Goal: Information Seeking & Learning: Find specific fact

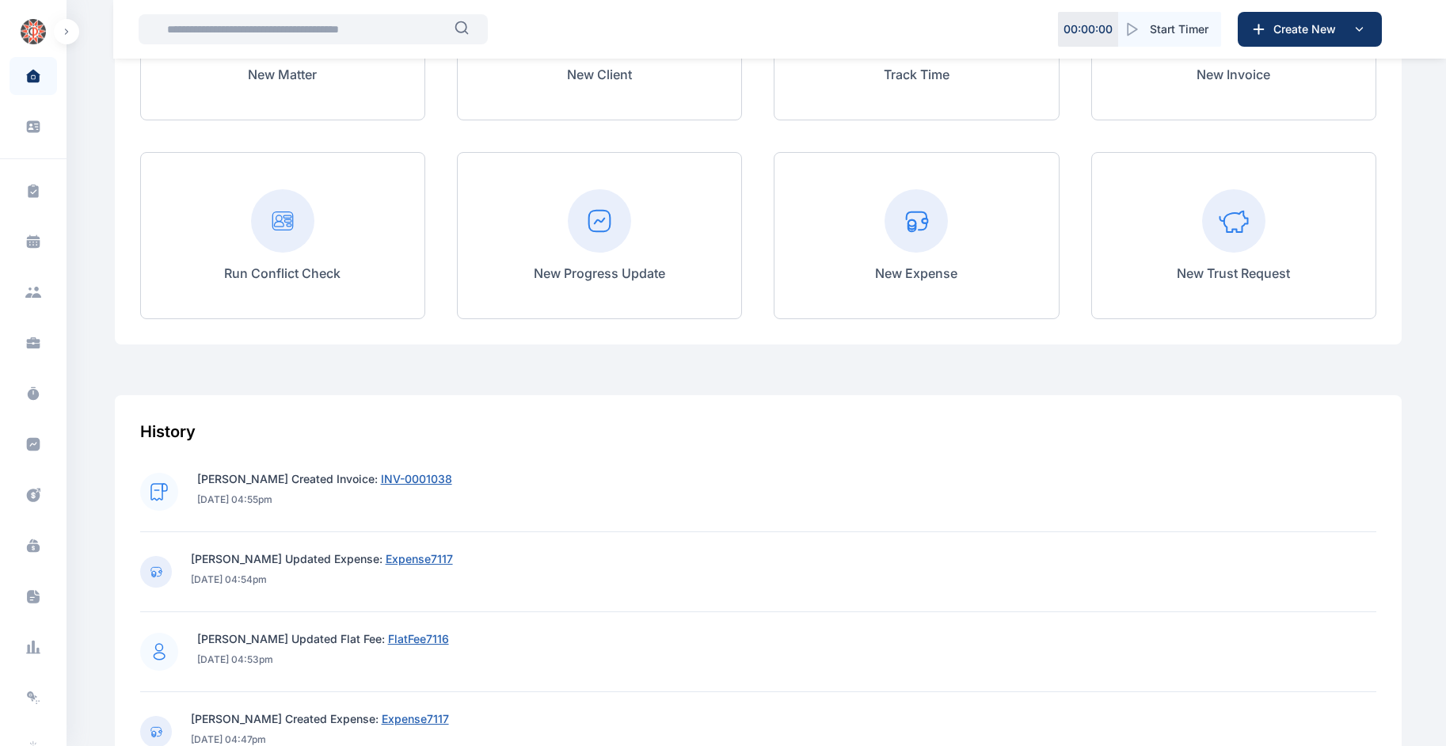
scroll to position [276, 0]
click at [441, 474] on span "INV-0001038" at bounding box center [416, 477] width 71 height 13
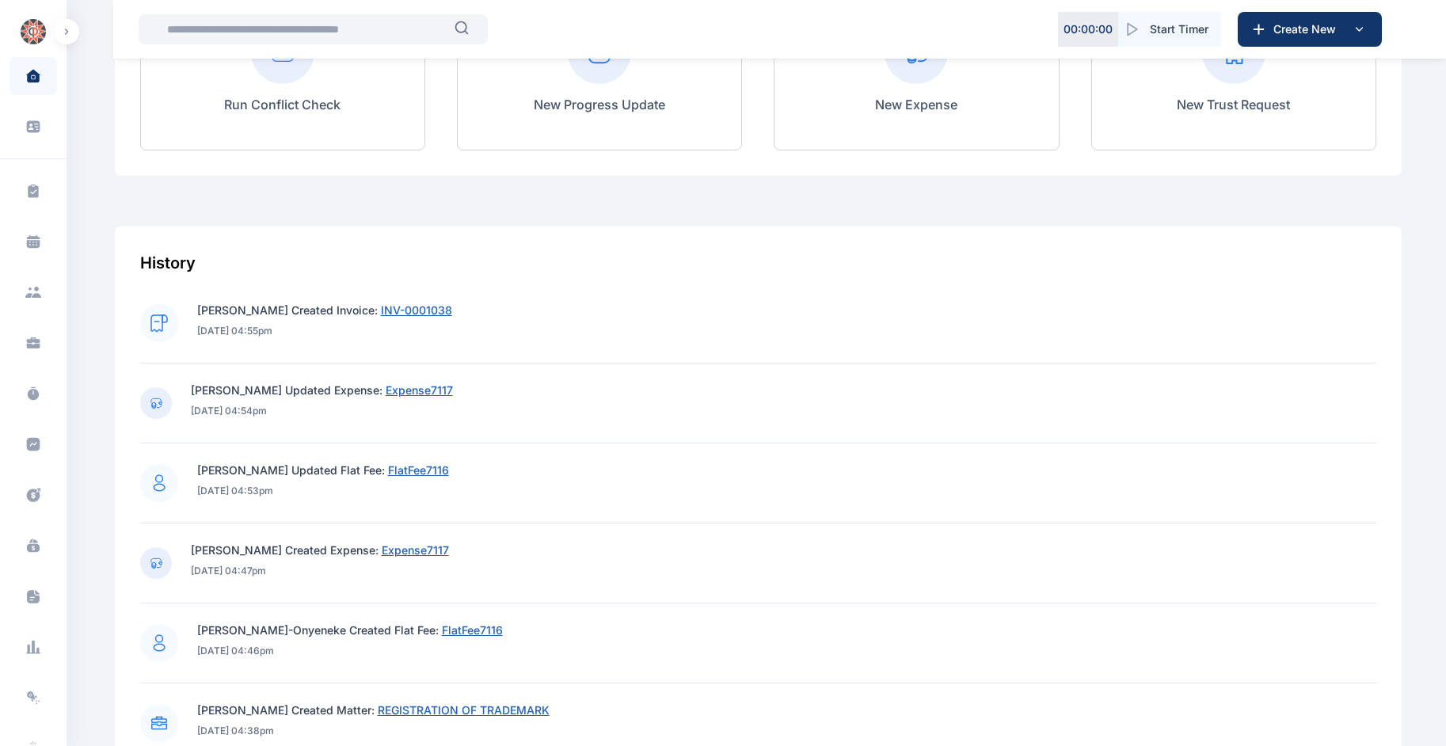
scroll to position [449, 0]
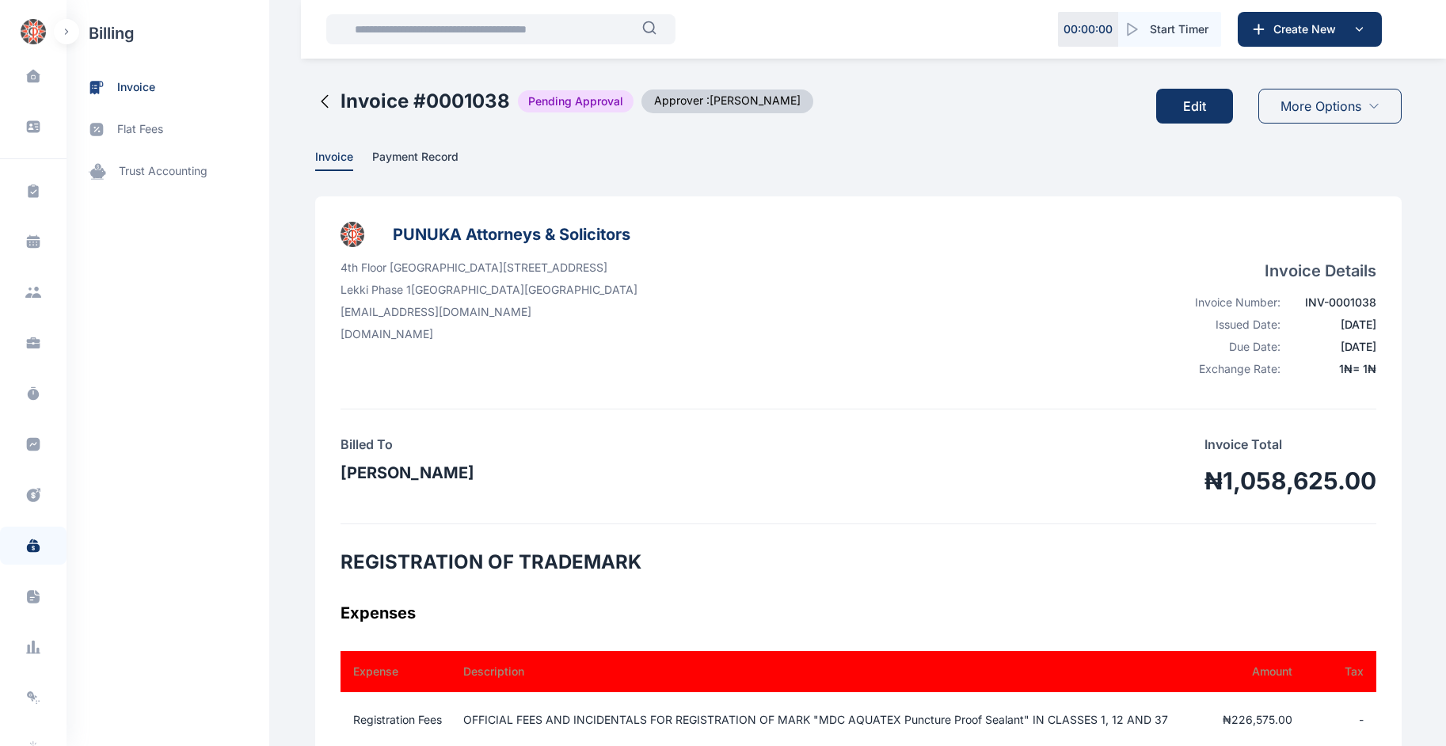
click at [482, 108] on h2 "Invoice # 0001038" at bounding box center [426, 101] width 170 height 25
drag, startPoint x: 482, startPoint y: 107, endPoint x: 419, endPoint y: 108, distance: 62.6
click at [419, 108] on h2 "Invoice # 0001038" at bounding box center [426, 101] width 170 height 25
drag, startPoint x: 331, startPoint y: 96, endPoint x: 501, endPoint y: 101, distance: 170.4
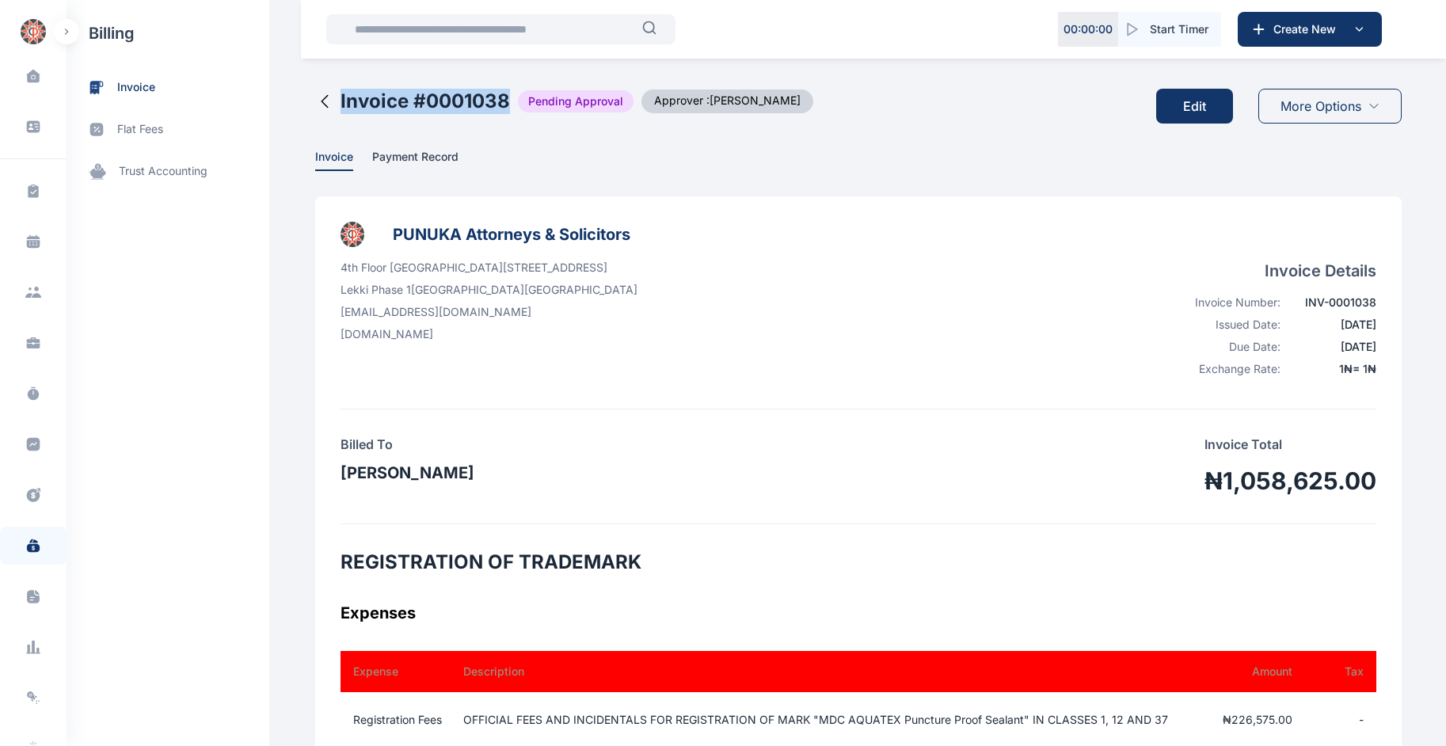
click at [501, 101] on div "Invoice # 0001038 Pending Approval Approver : Elizabeth Idigbe" at bounding box center [573, 101] width 479 height 25
copy h2 "Invoice # 0001038"
click at [1097, 729] on td "OFFICIAL FEES AND INCIDENTALS FOR REGISTRATION OF MARK "MDC AQUATEX Puncture Pr…" at bounding box center [825, 719] width 763 height 55
click at [456, 21] on input "text" at bounding box center [493, 29] width 297 height 32
click at [486, 20] on input "text" at bounding box center [493, 29] width 297 height 32
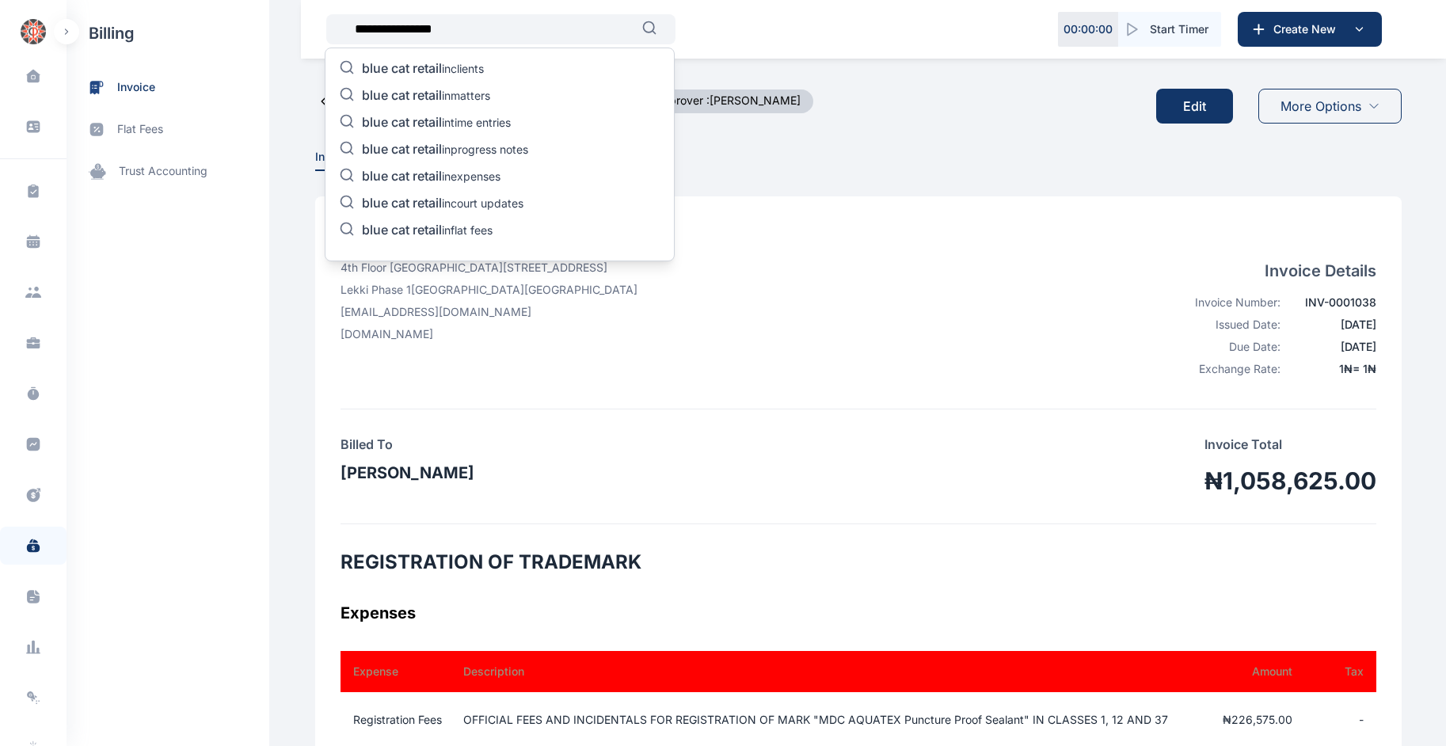
type input "**********"
click at [484, 184] on p "blue cat retail in expenses" at bounding box center [431, 177] width 139 height 19
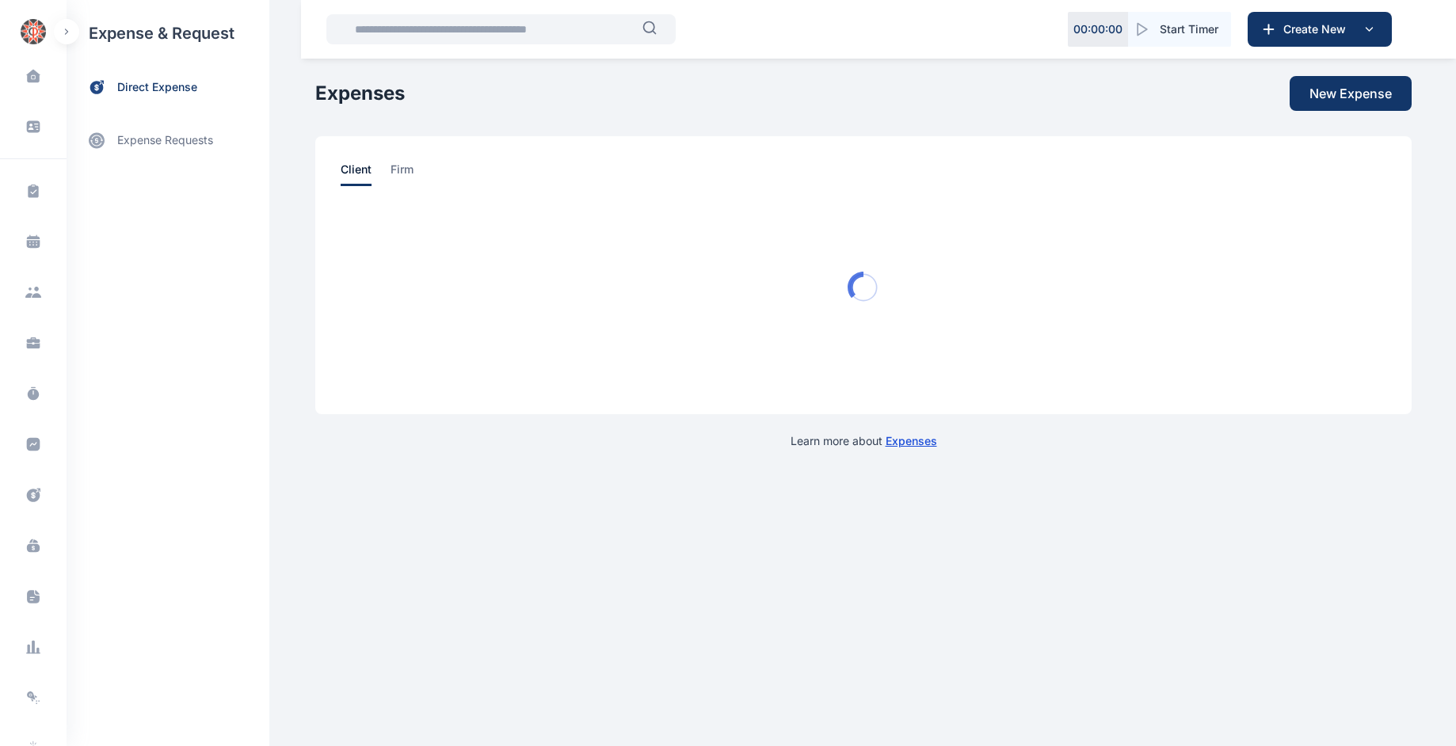
click at [840, 299] on div at bounding box center [864, 287] width 1046 height 203
click at [398, 168] on span "firm" at bounding box center [401, 174] width 23 height 25
click at [345, 168] on span "client" at bounding box center [356, 174] width 31 height 25
click at [369, 169] on span "client" at bounding box center [356, 174] width 31 height 25
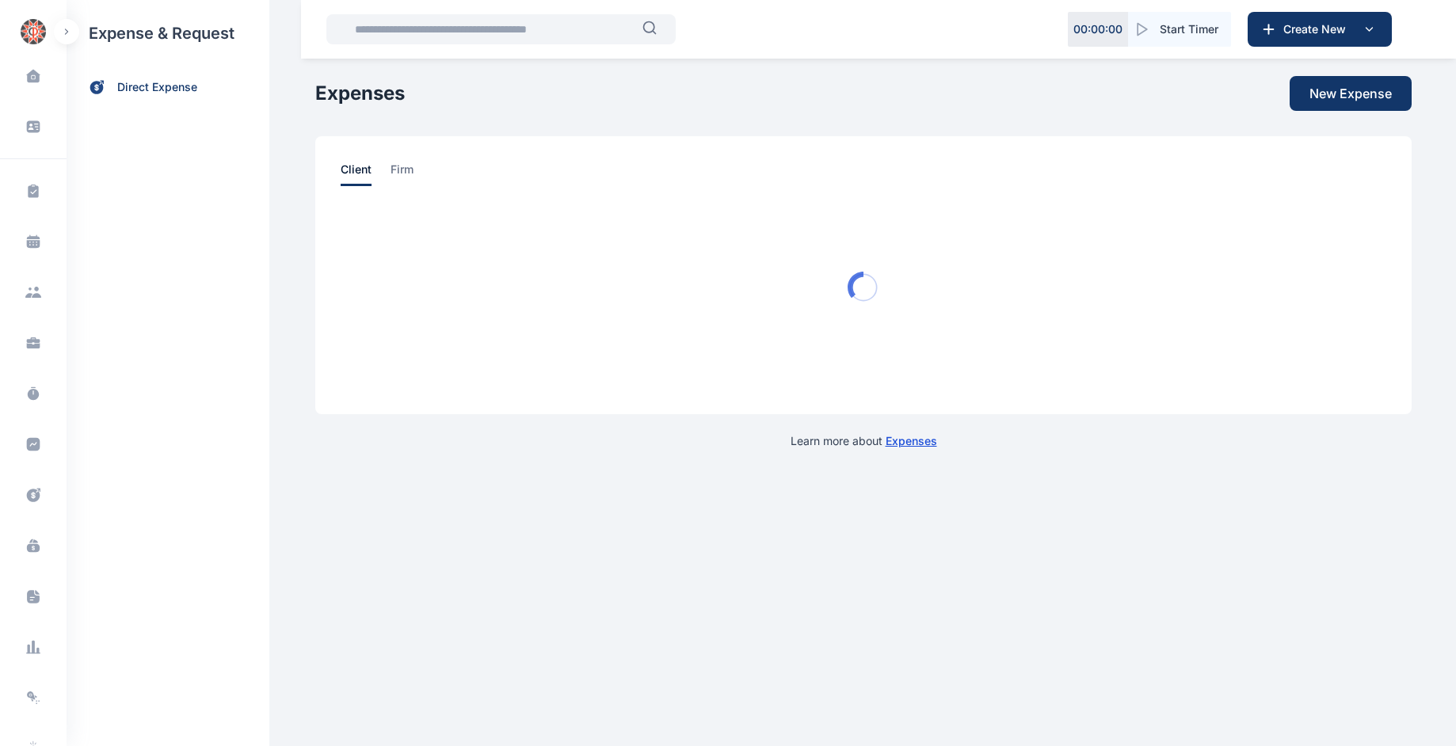
click at [486, 36] on input "text" at bounding box center [493, 29] width 297 height 32
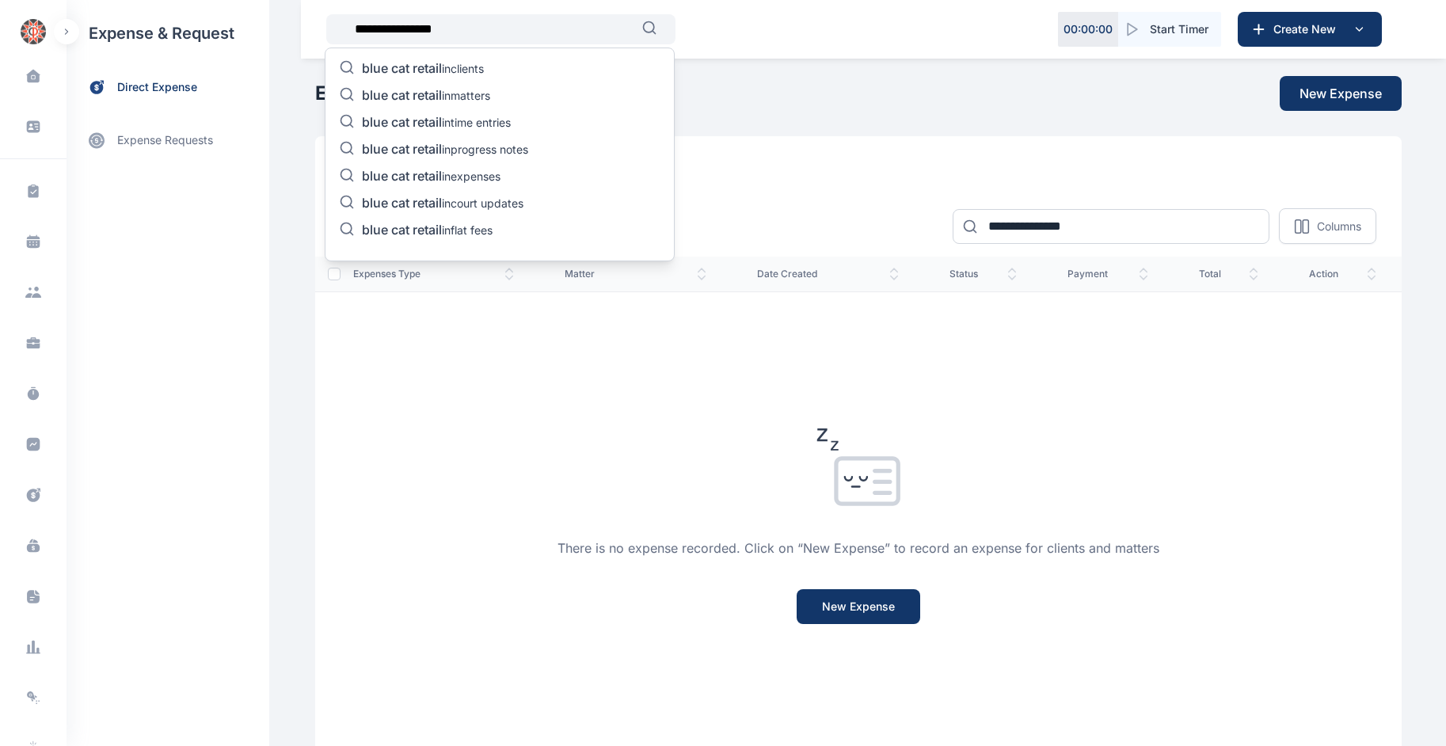
type input "**********"
click at [648, 23] on icon "button" at bounding box center [649, 28] width 14 height 14
click at [470, 67] on p "blue cat retail in clients" at bounding box center [423, 69] width 122 height 19
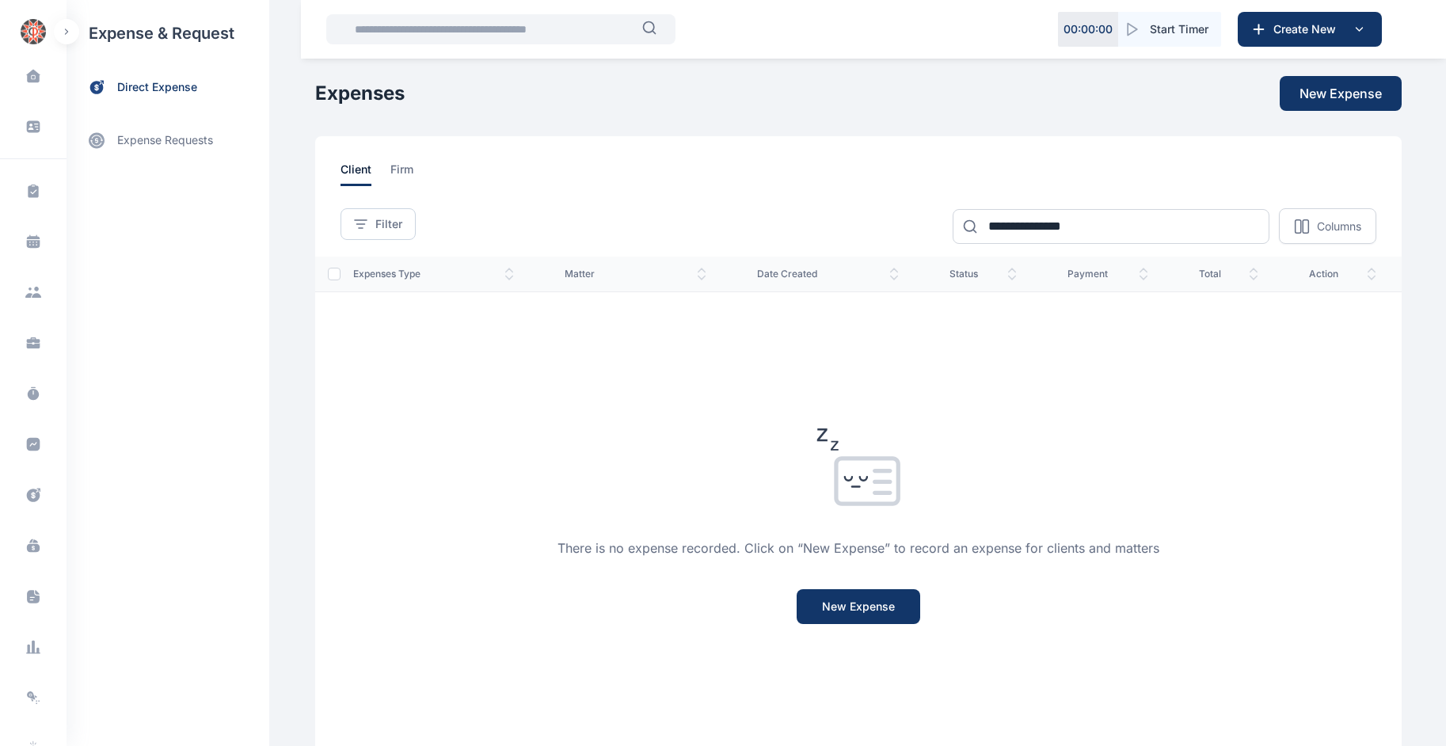
click at [550, 34] on input "text" at bounding box center [493, 29] width 297 height 32
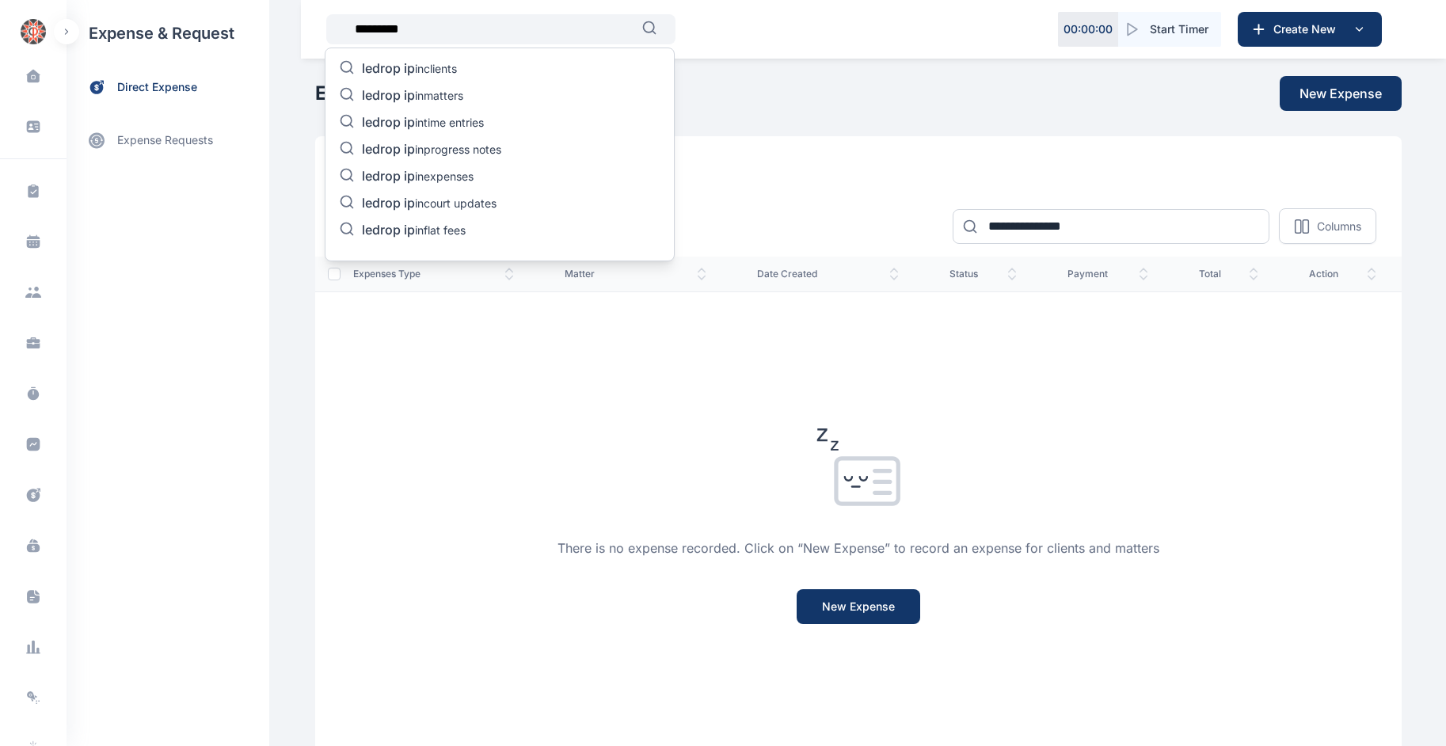
type input "*********"
click at [436, 66] on p "ledrop ip in clients" at bounding box center [409, 69] width 95 height 19
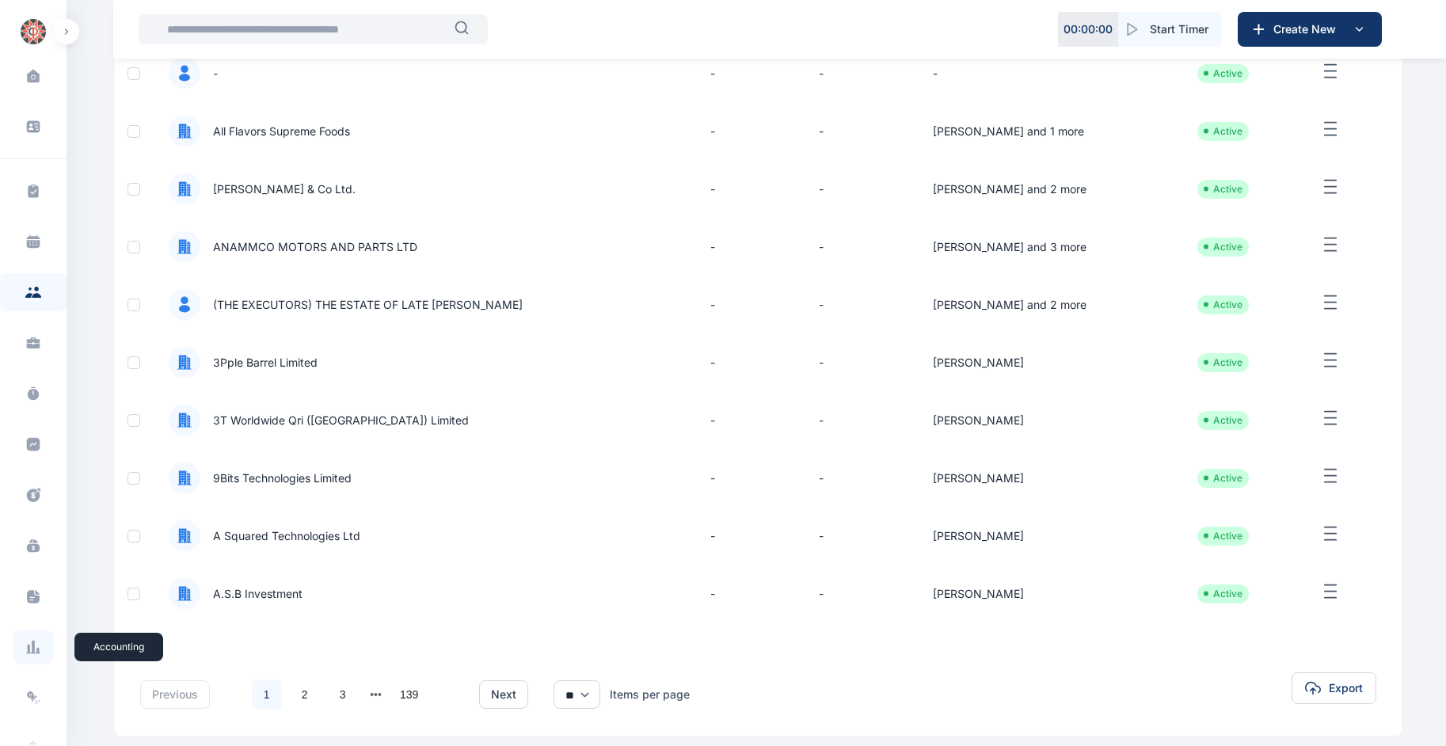
scroll to position [116, 0]
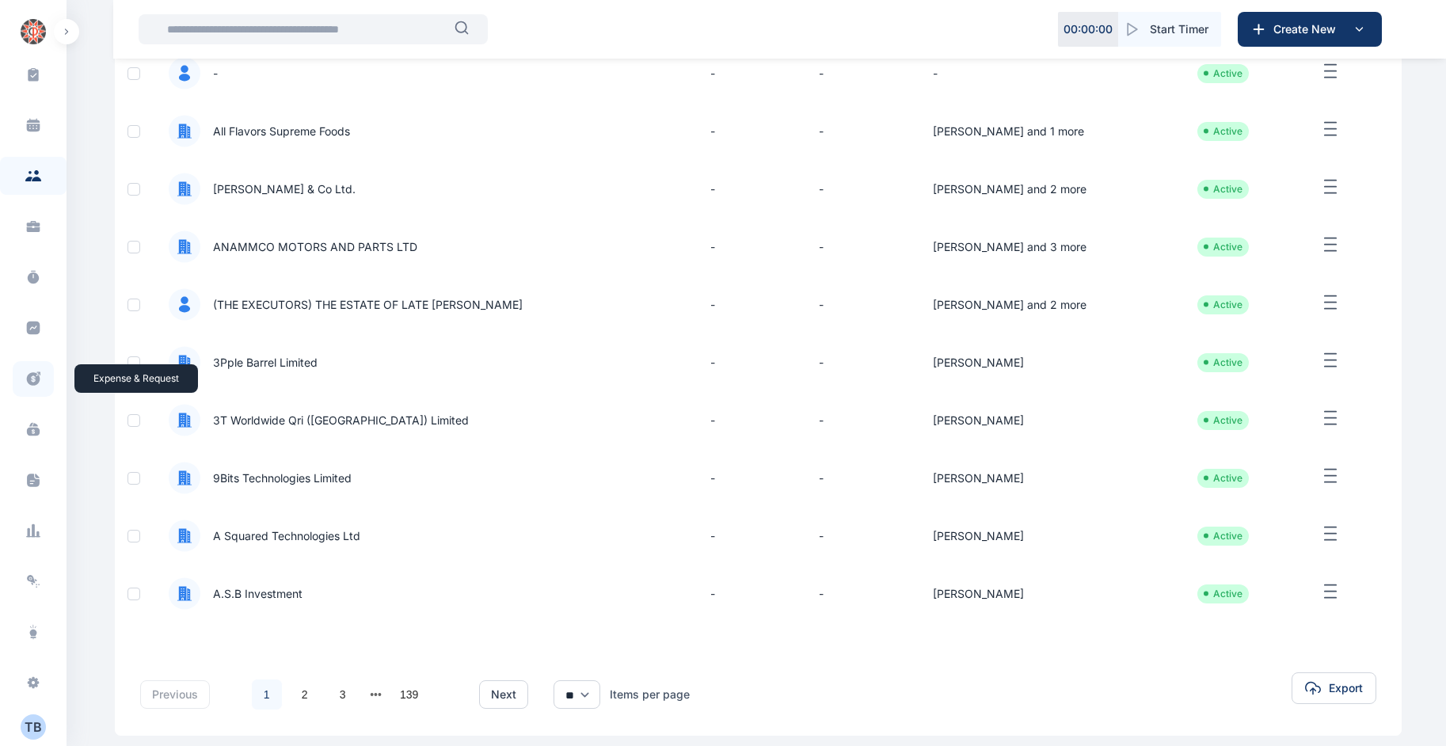
click at [33, 389] on span at bounding box center [33, 379] width 41 height 36
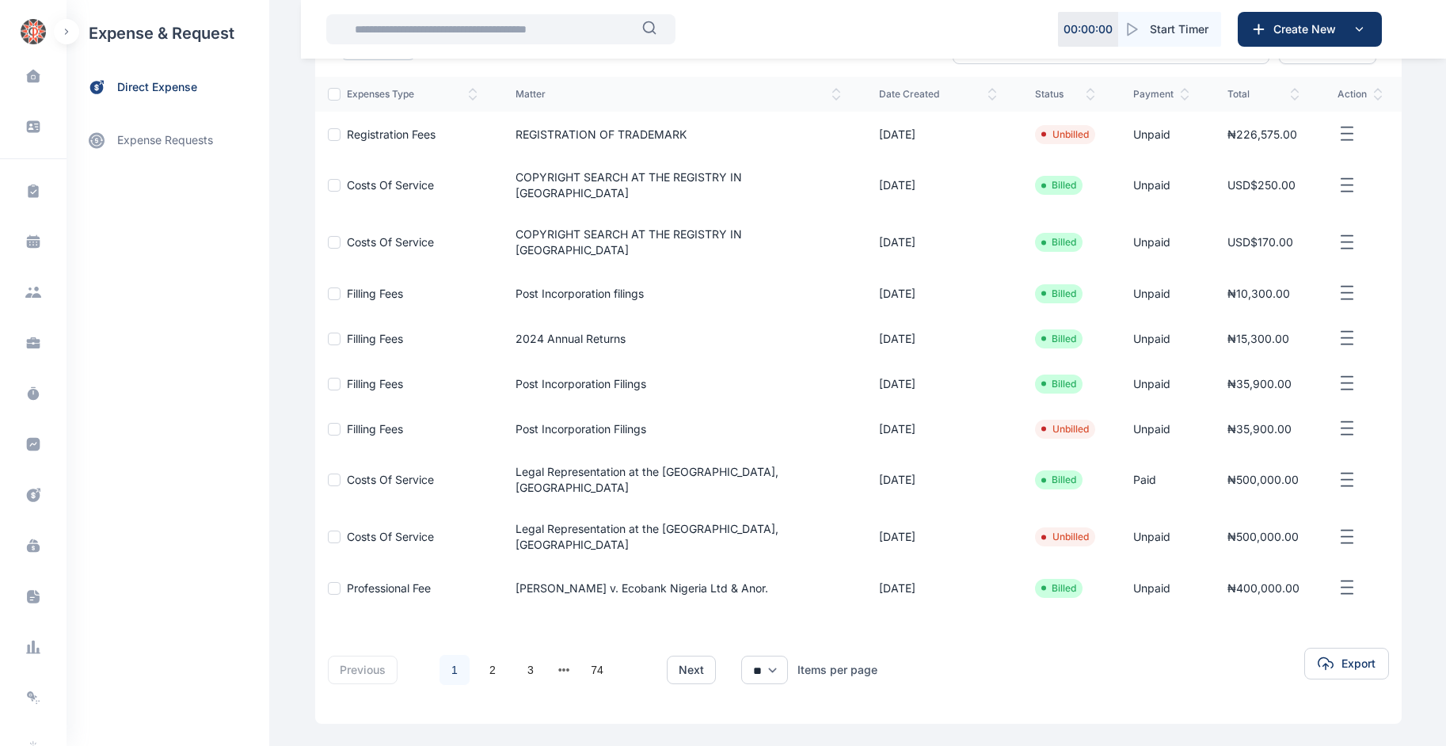
scroll to position [183, 0]
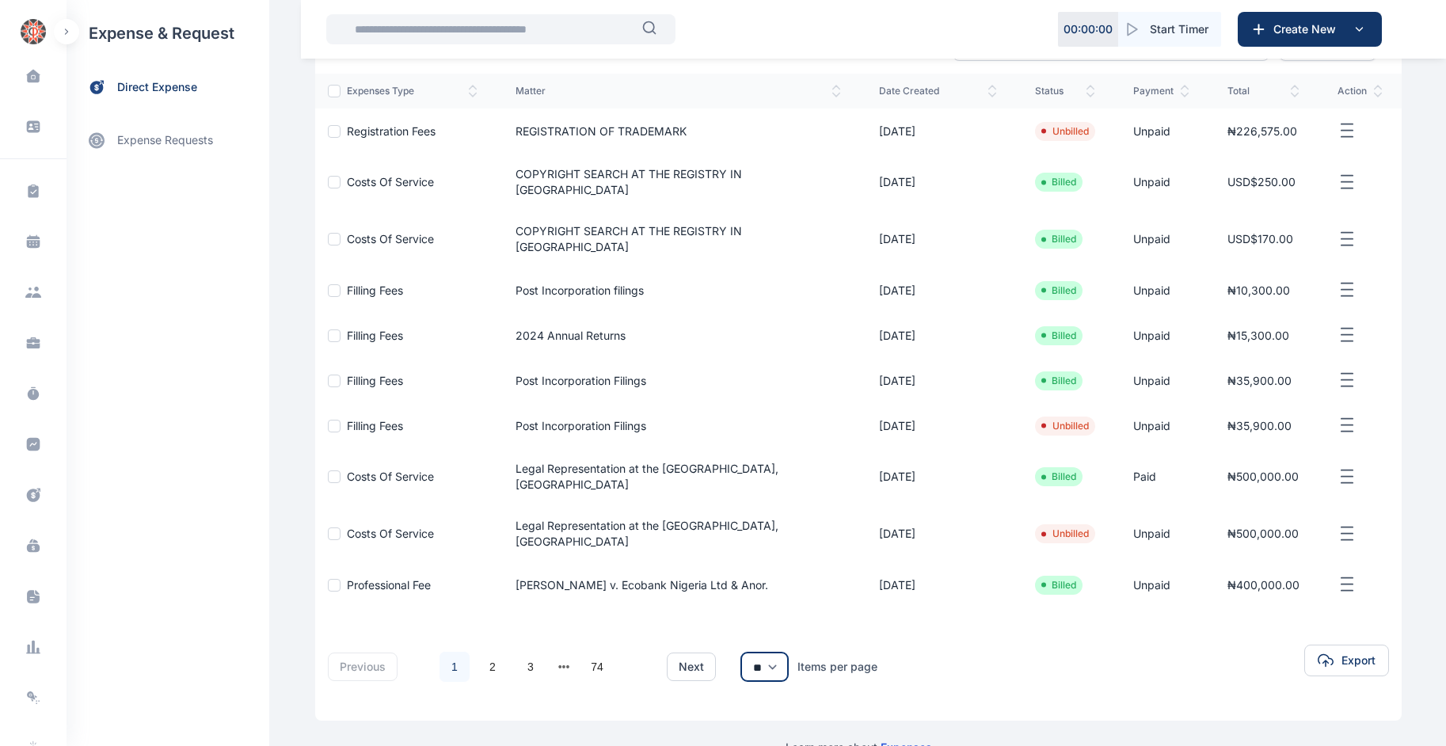
click at [758, 653] on select "** ** **" at bounding box center [764, 667] width 47 height 29
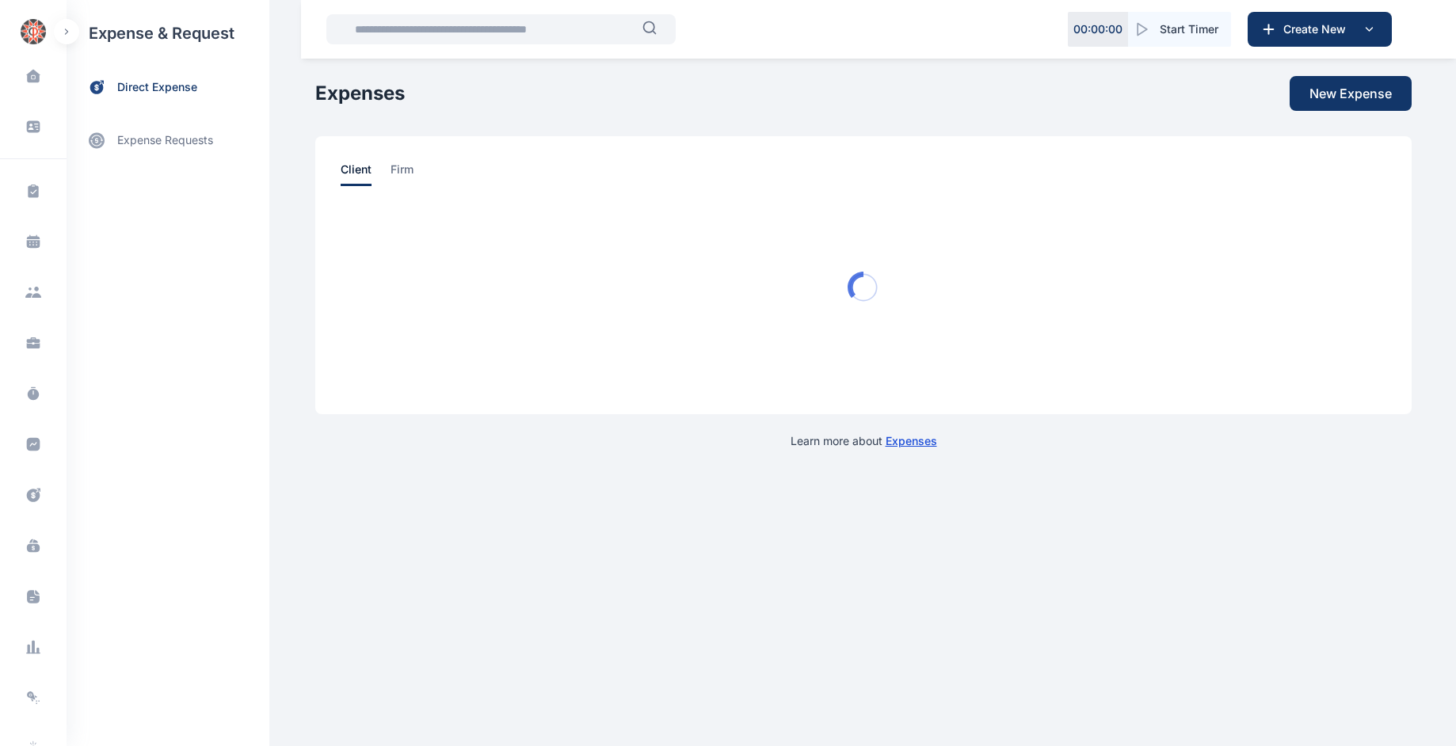
select select "**"
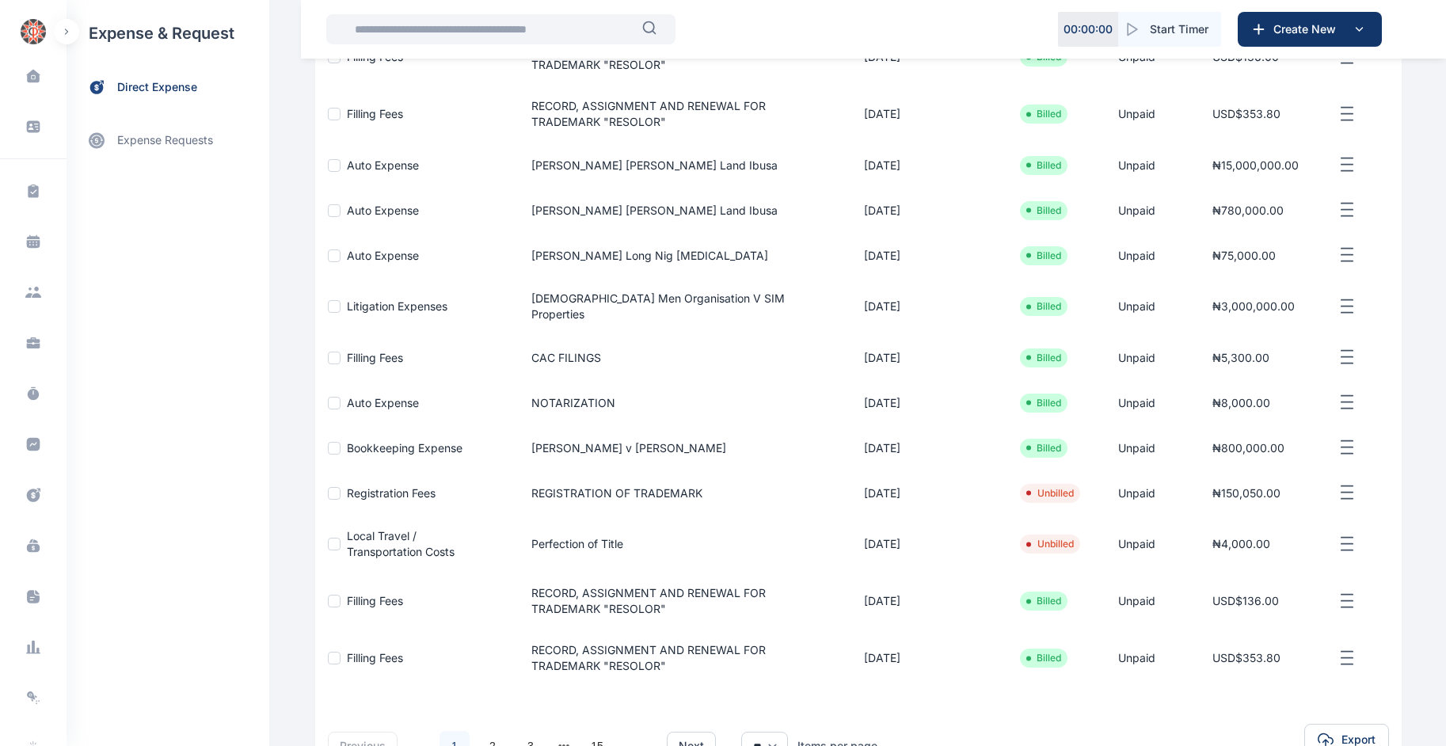
scroll to position [2184, 0]
click at [1049, 483] on ul "Unbilled" at bounding box center [1050, 492] width 60 height 19
click at [1049, 486] on li "Unbilled" at bounding box center [1051, 492] width 48 height 13
click at [1350, 482] on icon "button" at bounding box center [1347, 492] width 19 height 20
click at [383, 486] on span "Registration Fees" at bounding box center [391, 492] width 89 height 13
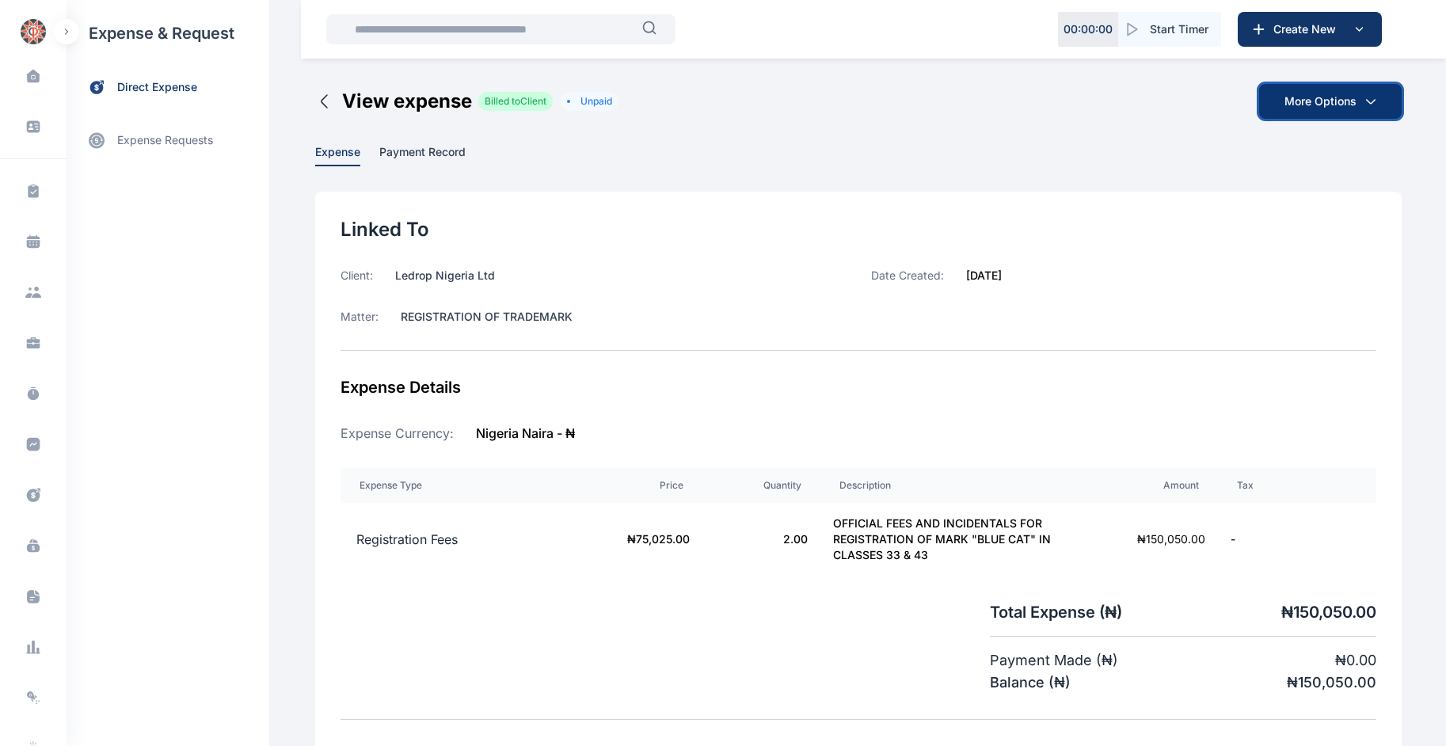
click at [1324, 86] on button "More Options" at bounding box center [1330, 101] width 143 height 35
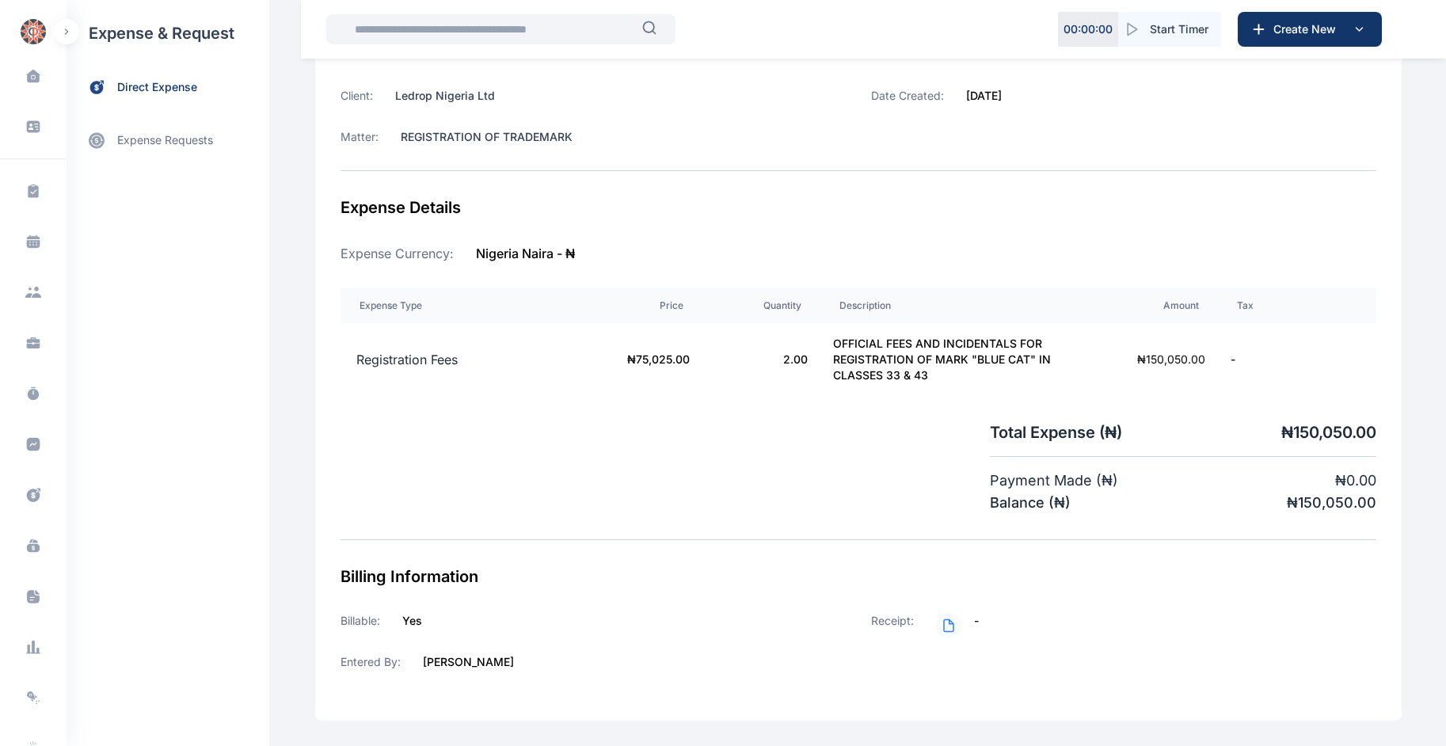
click at [940, 623] on circle at bounding box center [948, 625] width 25 height 25
click at [940, 627] on circle at bounding box center [948, 625] width 25 height 25
click at [941, 625] on circle at bounding box center [948, 625] width 25 height 25
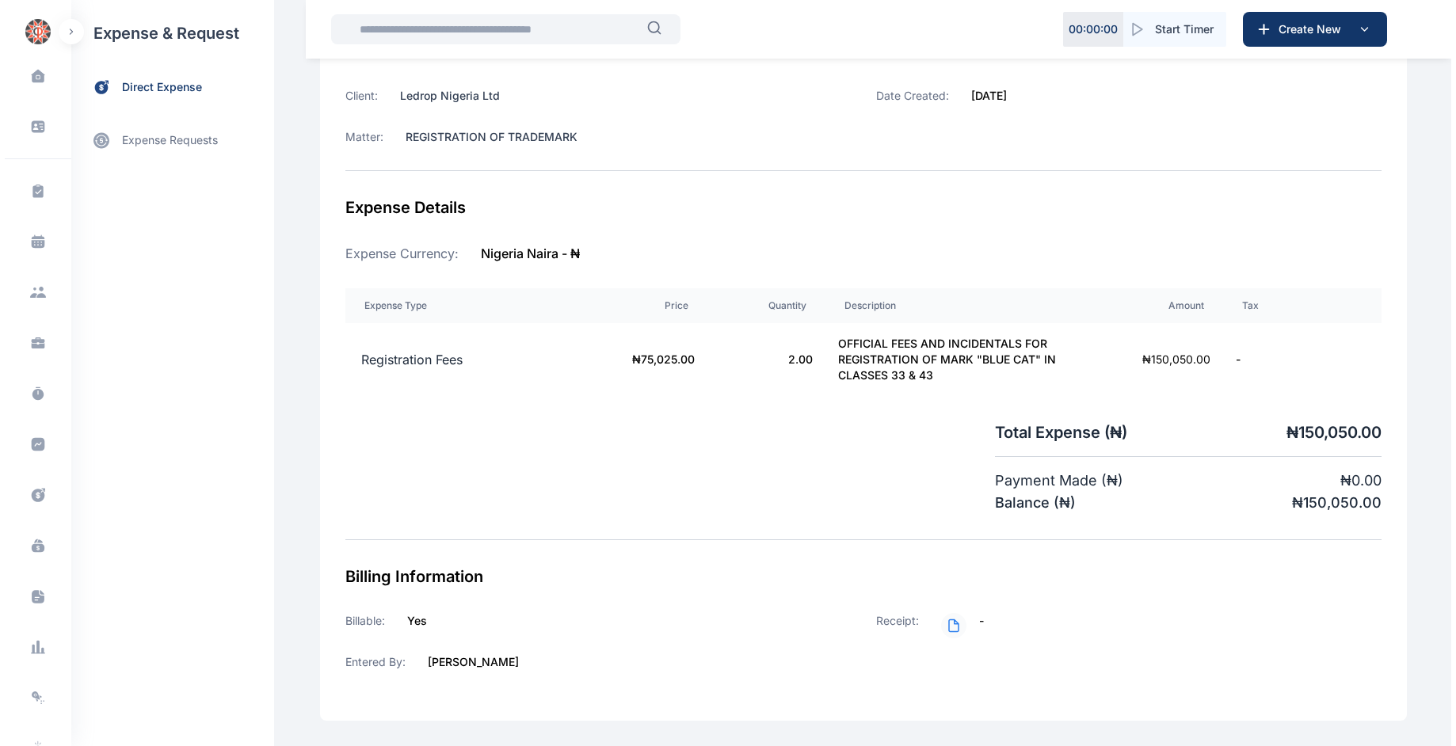
scroll to position [0, 0]
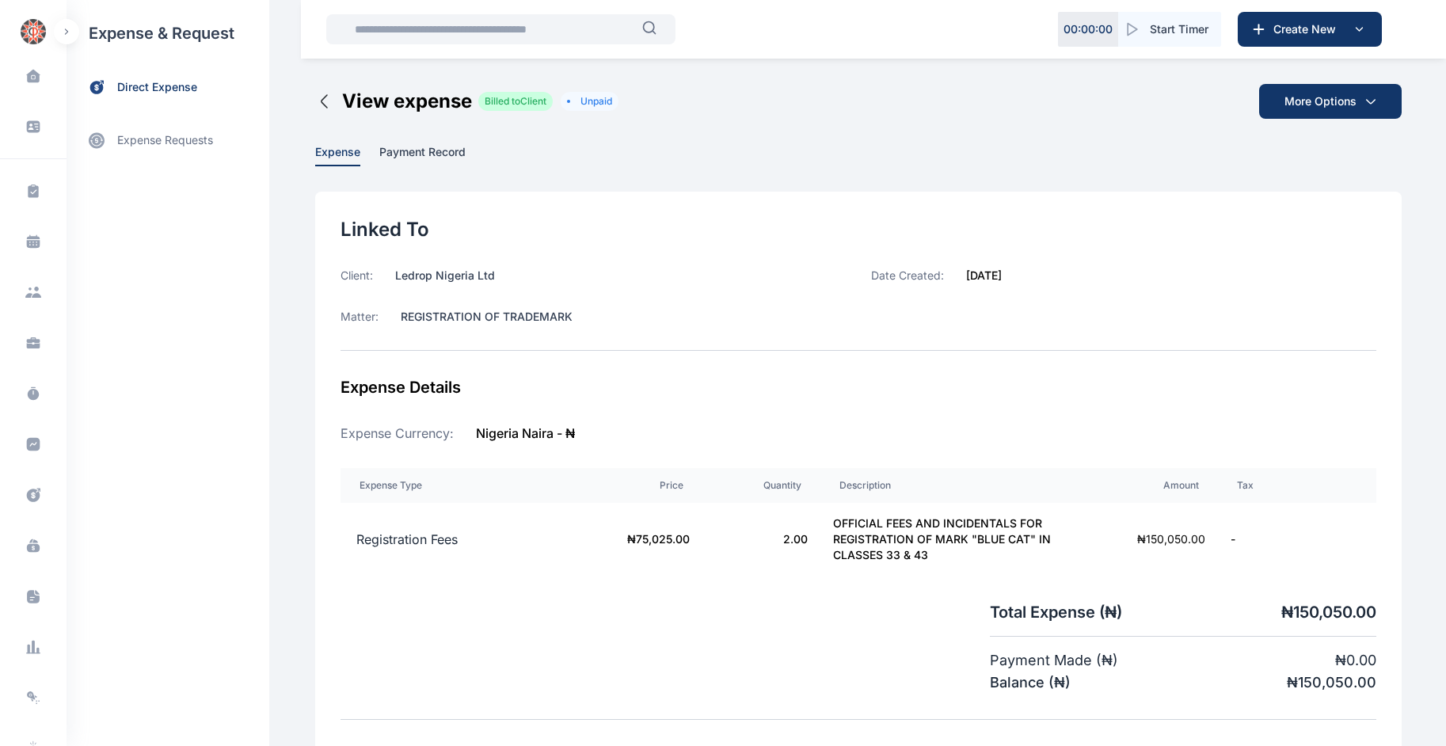
click at [405, 158] on span "Payment Record" at bounding box center [422, 153] width 86 height 17
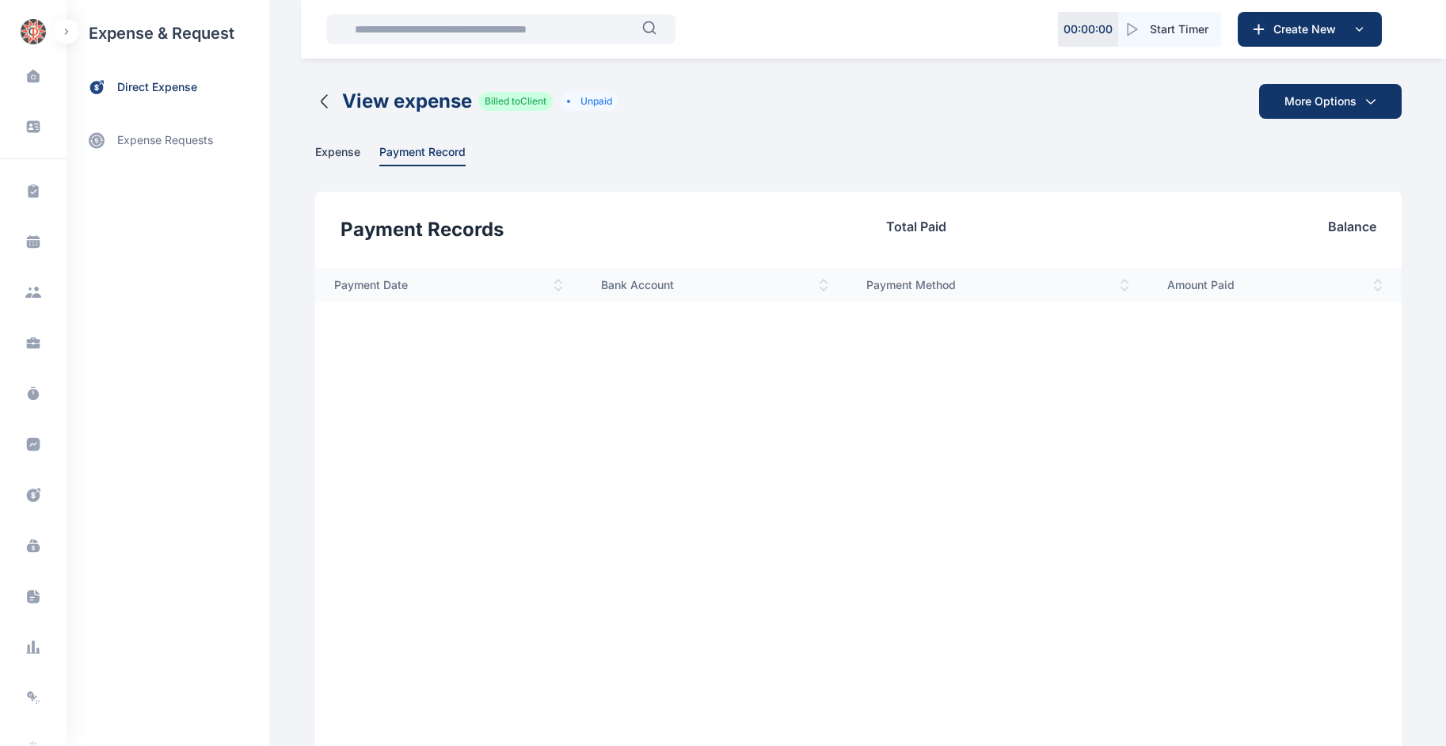
click at [316, 95] on icon "button" at bounding box center [324, 101] width 19 height 19
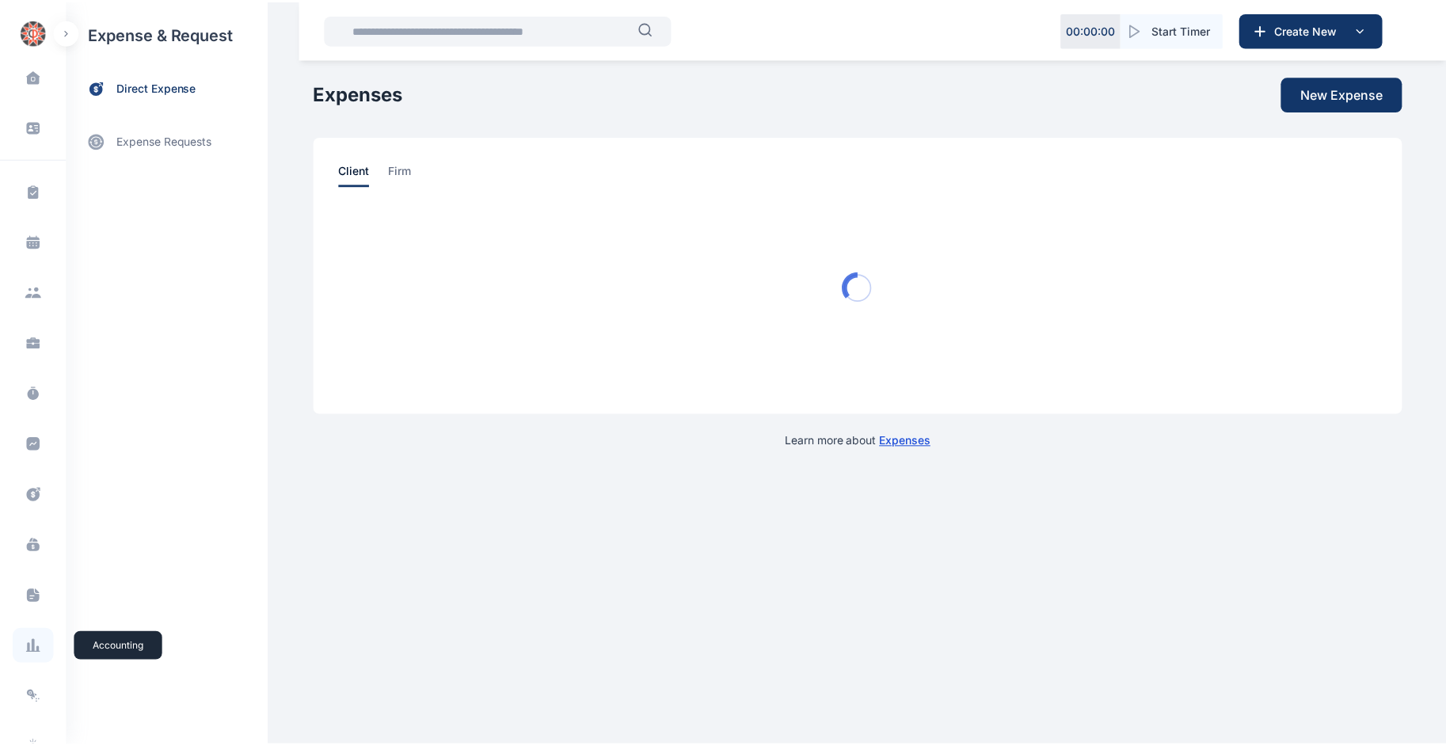
scroll to position [116, 0]
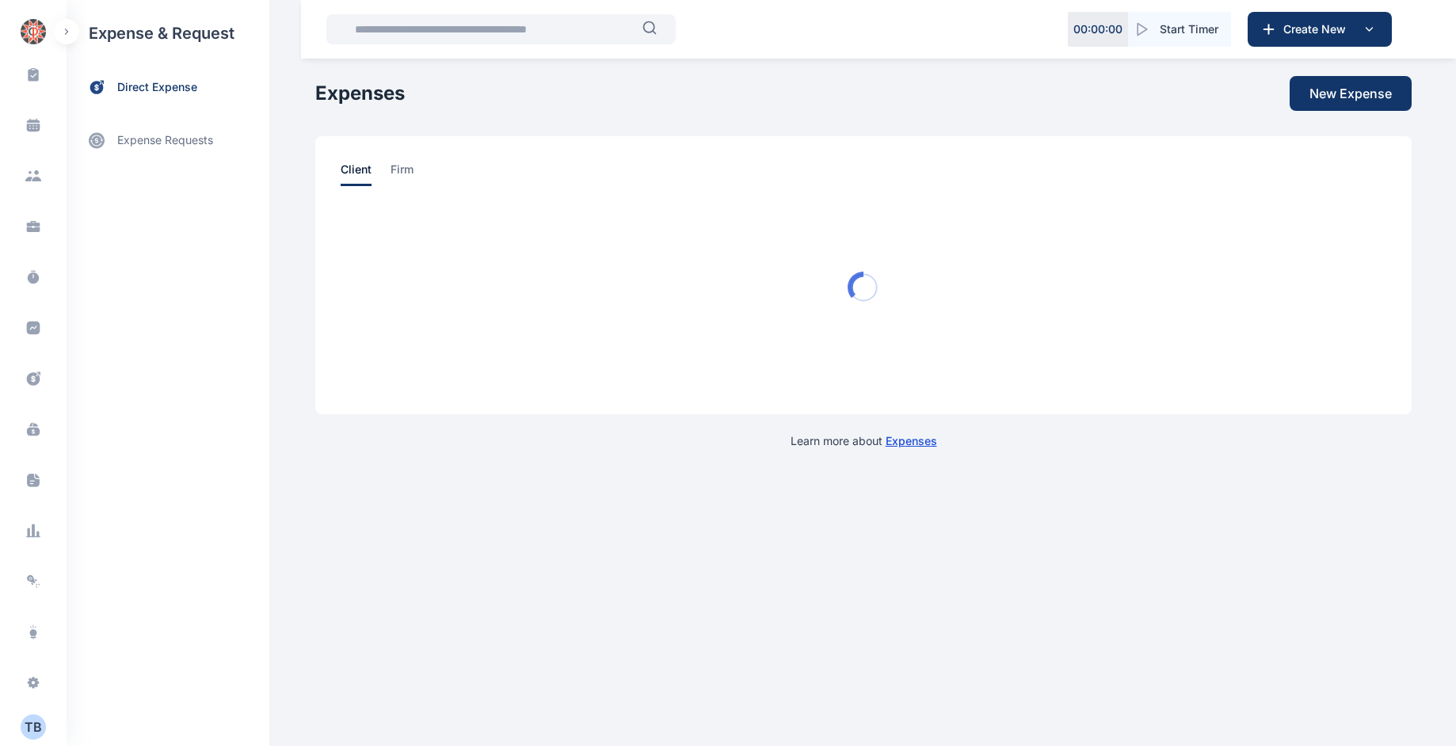
click at [32, 724] on div "T B" at bounding box center [33, 727] width 25 height 19
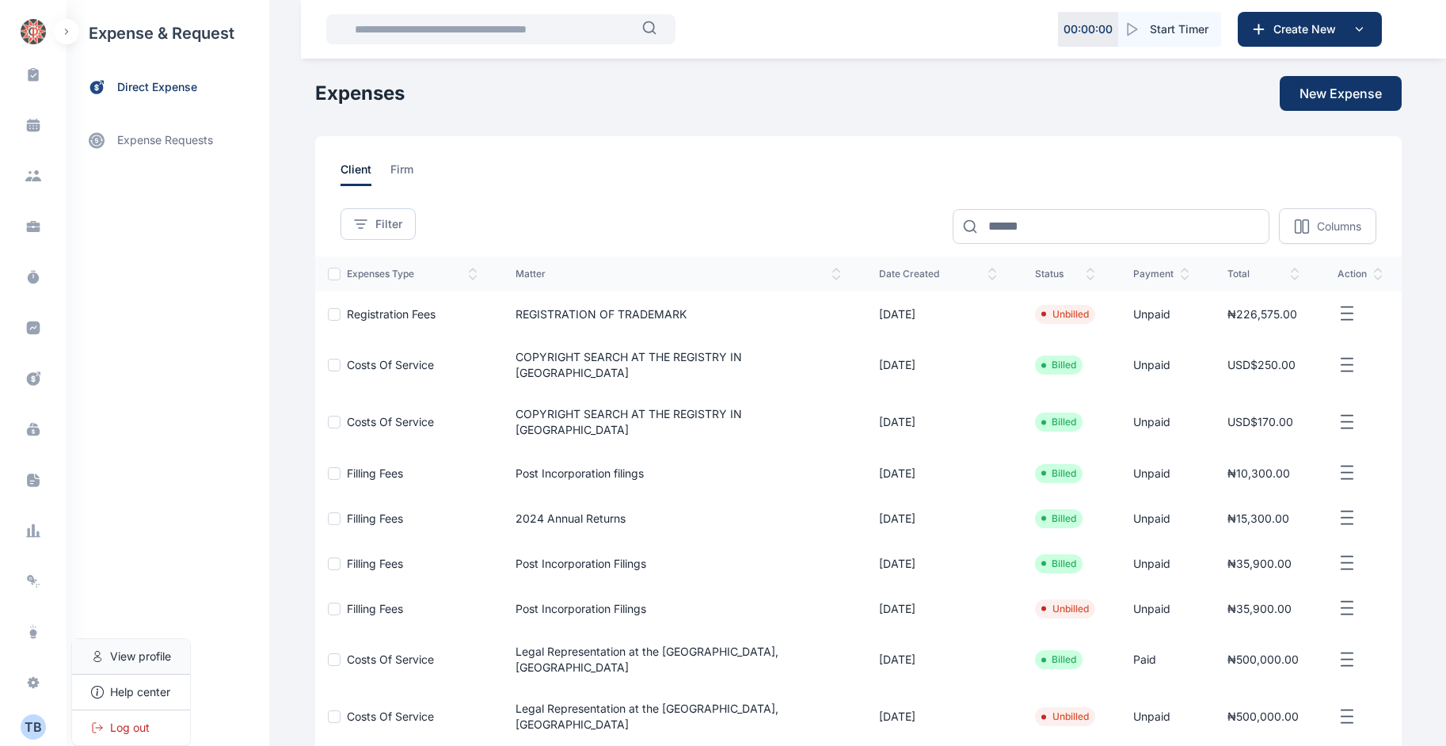
click at [120, 651] on span "View profile" at bounding box center [140, 657] width 61 height 16
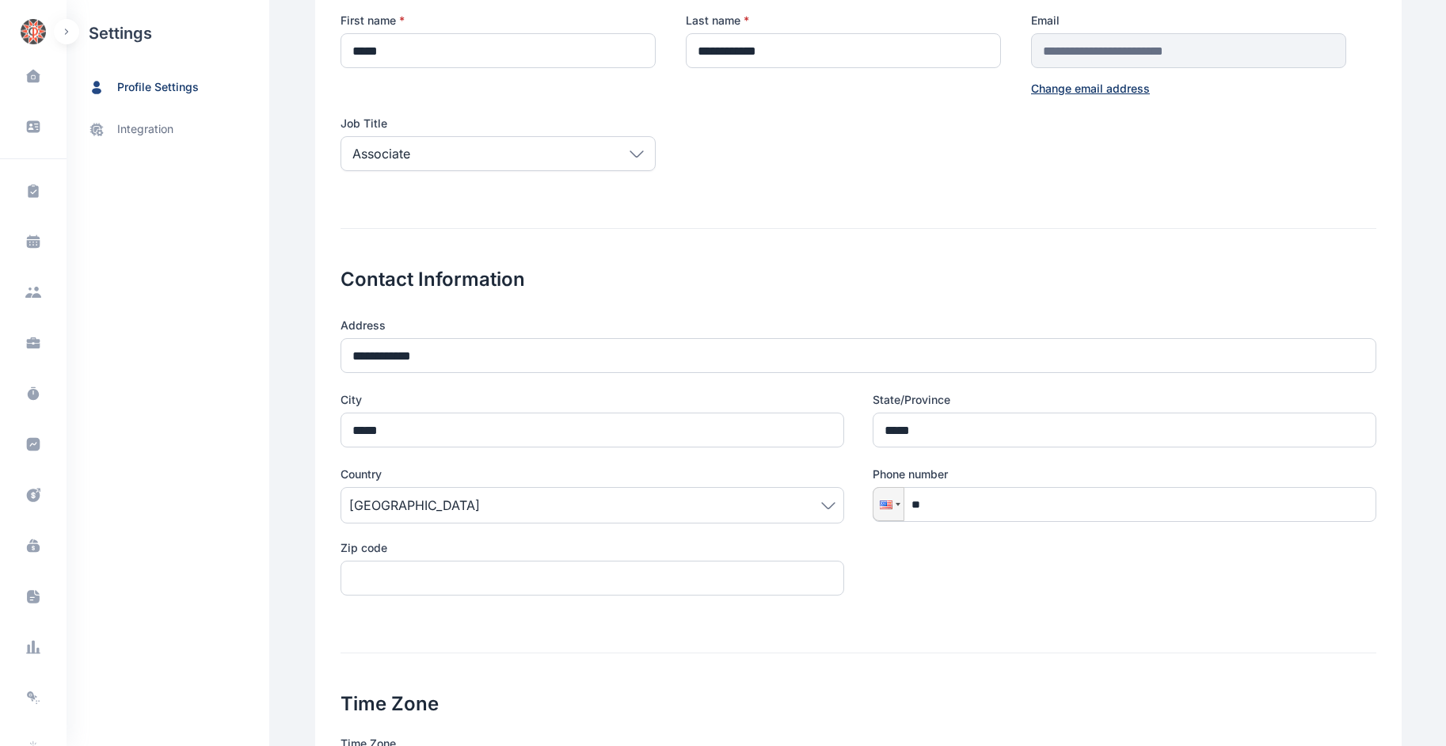
scroll to position [352, 0]
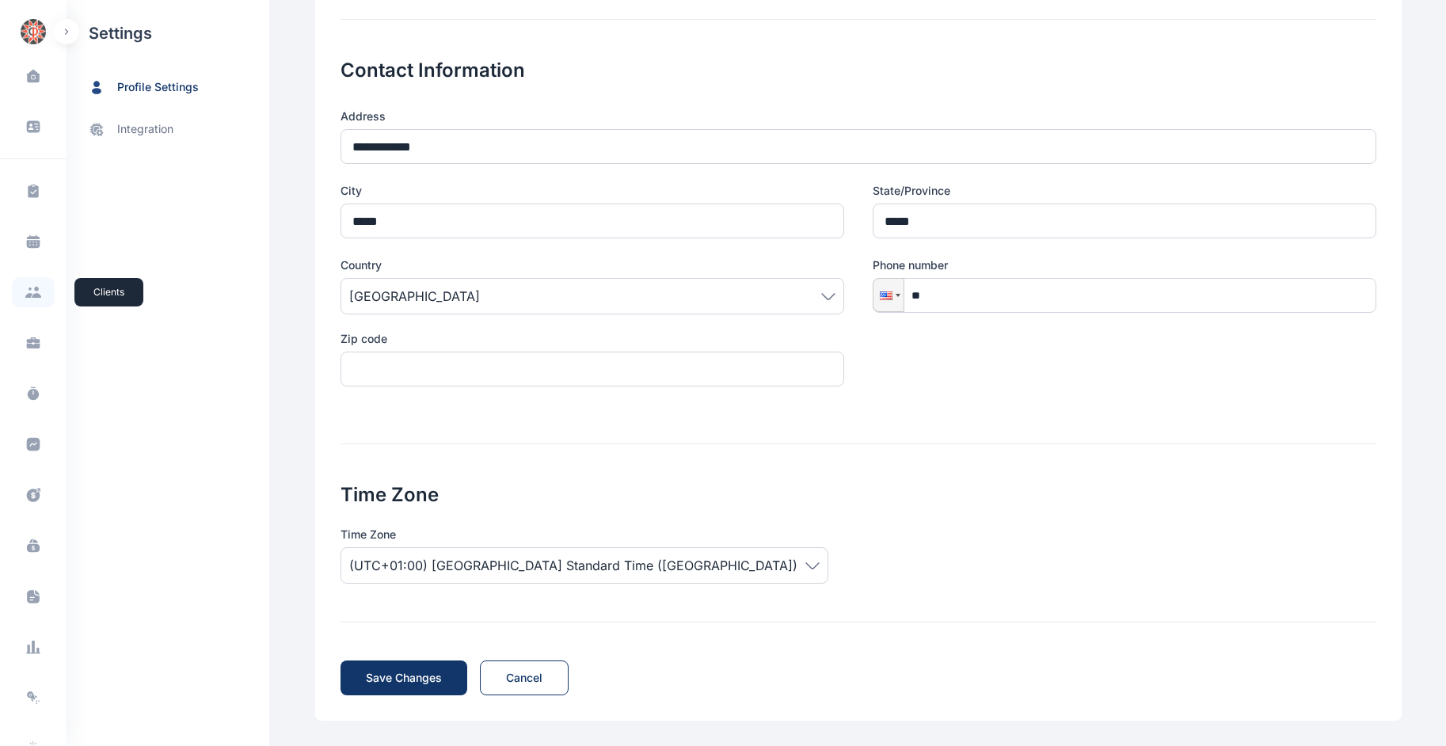
click at [36, 284] on span at bounding box center [33, 292] width 43 height 30
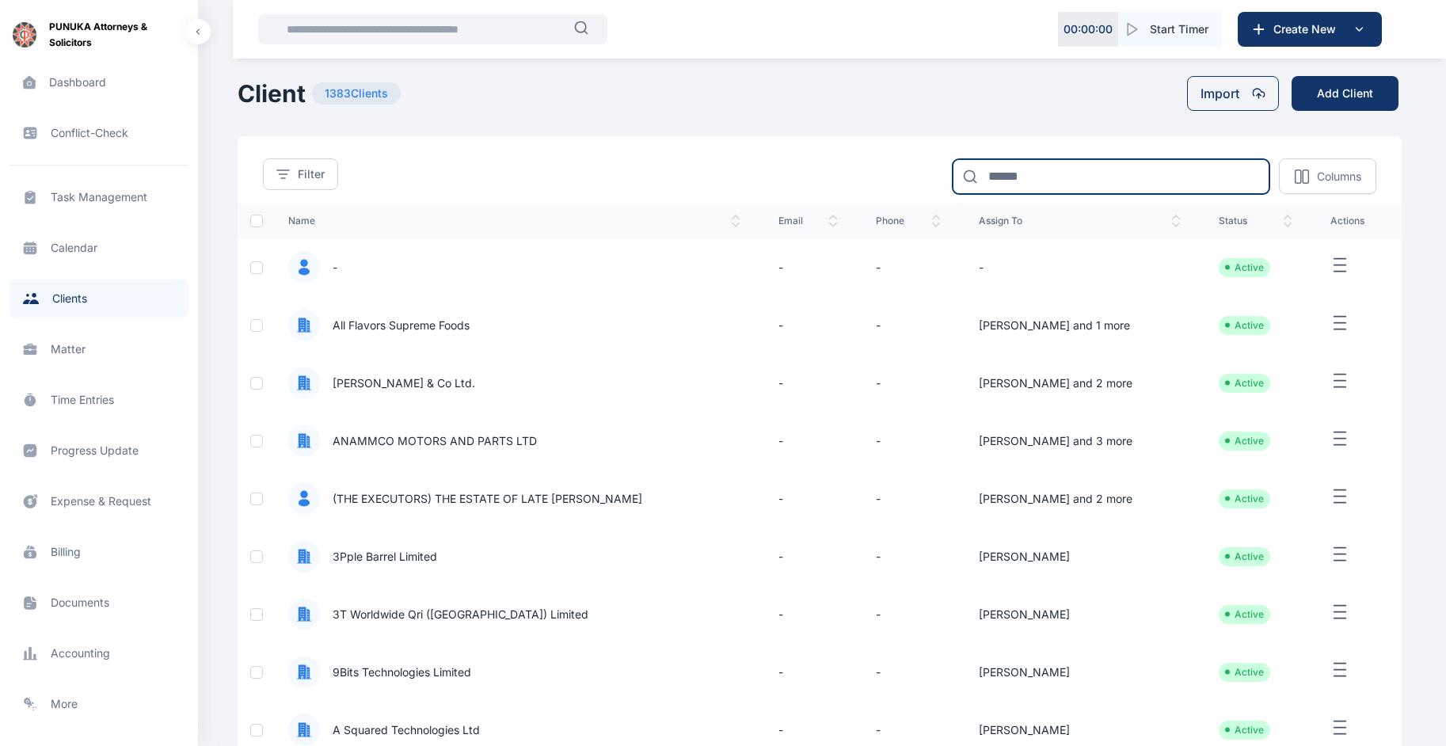
click at [1087, 172] on input at bounding box center [1111, 176] width 317 height 35
type input "******"
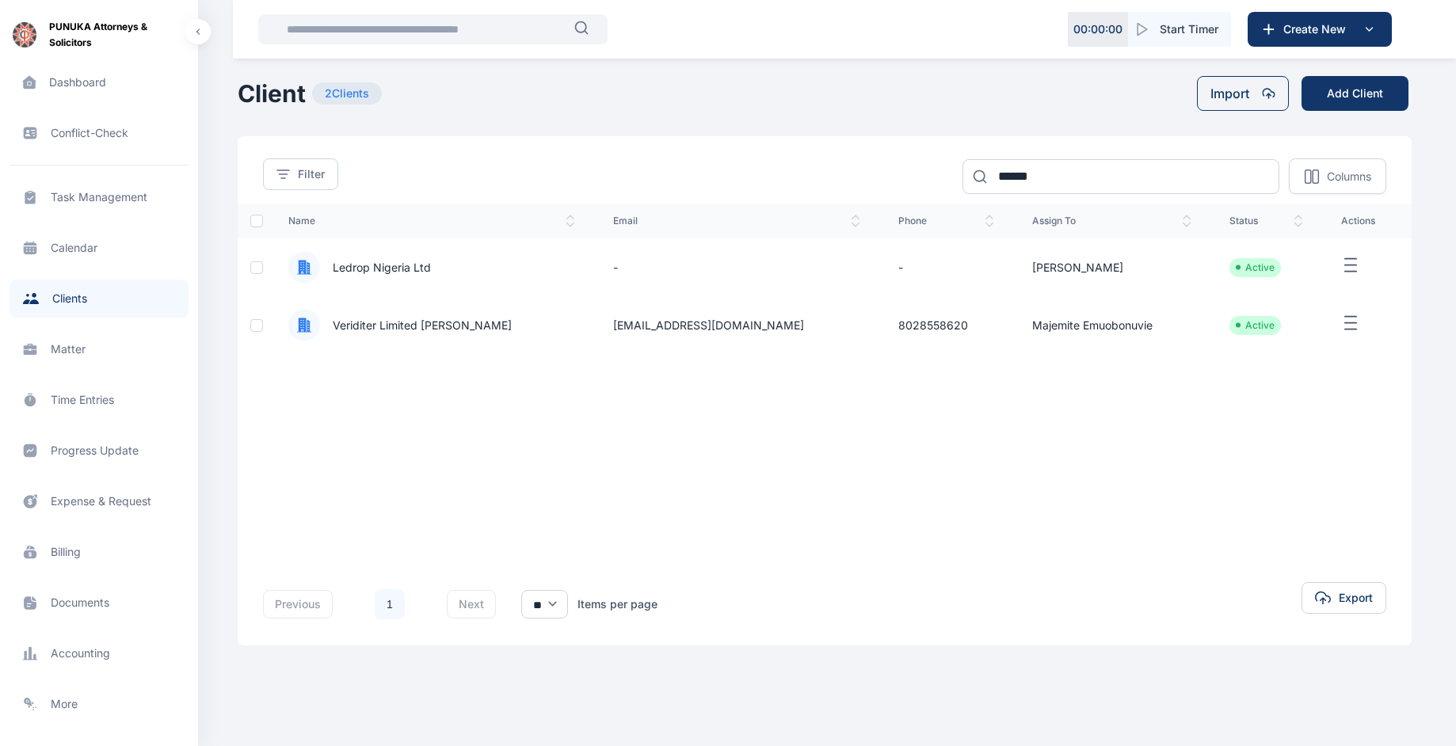
click at [382, 261] on span "Ledrop Nigeria Ltd" at bounding box center [375, 268] width 111 height 16
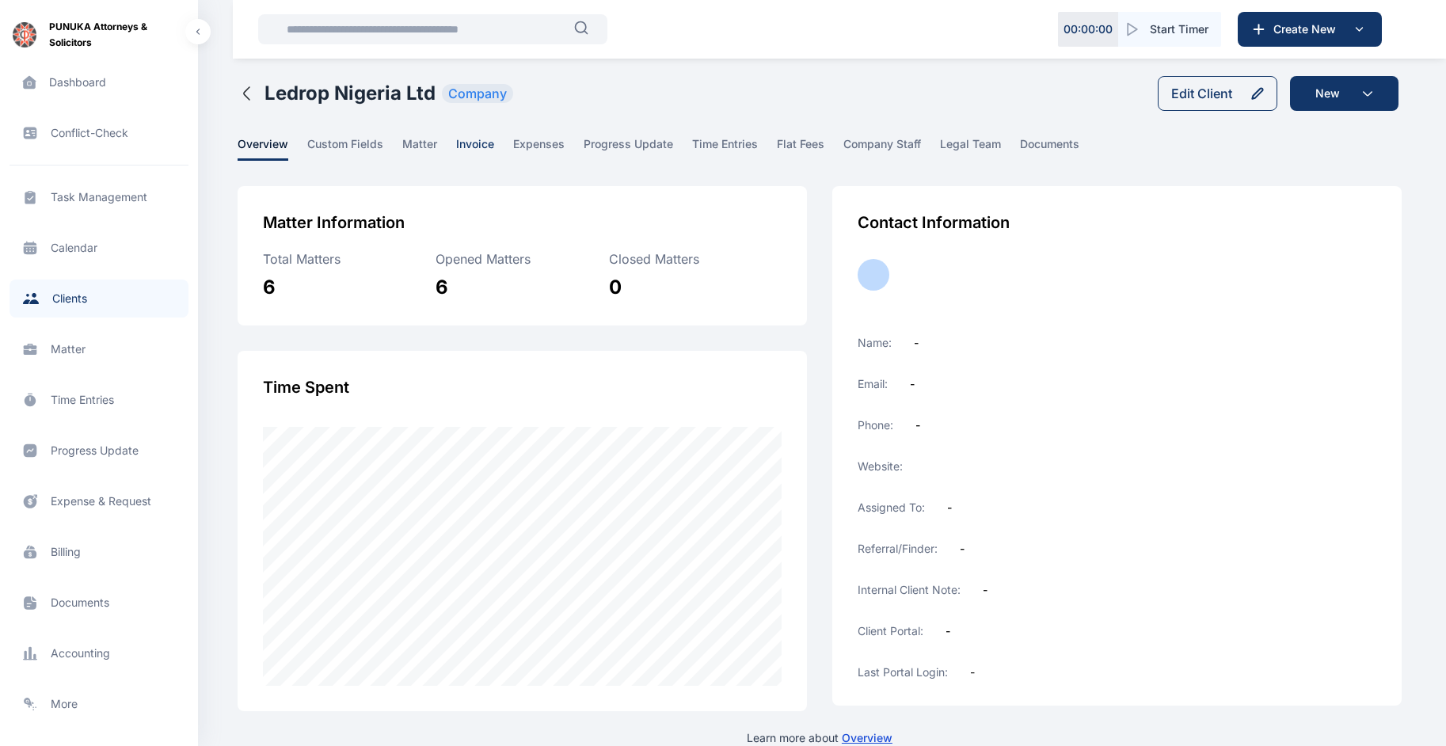
click at [459, 136] on span "invoice" at bounding box center [475, 148] width 38 height 25
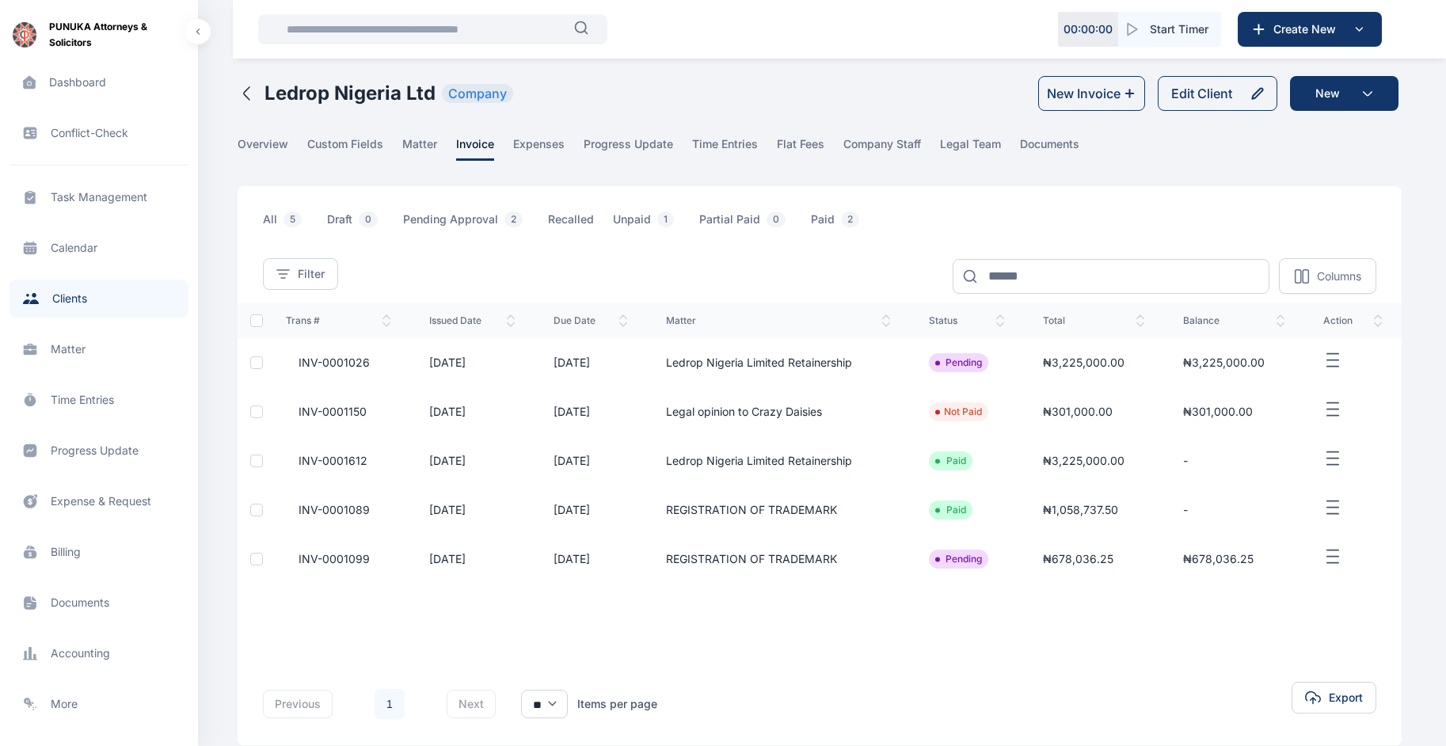
click at [1343, 559] on button "button" at bounding box center [1353, 557] width 59 height 20
click at [982, 559] on li "Pending" at bounding box center [958, 559] width 47 height 13
click at [1228, 558] on span "₦678,036.25" at bounding box center [1218, 558] width 70 height 13
click at [963, 562] on li "Pending" at bounding box center [958, 559] width 47 height 13
click at [439, 215] on span "Pending Approval 2" at bounding box center [466, 223] width 126 height 25
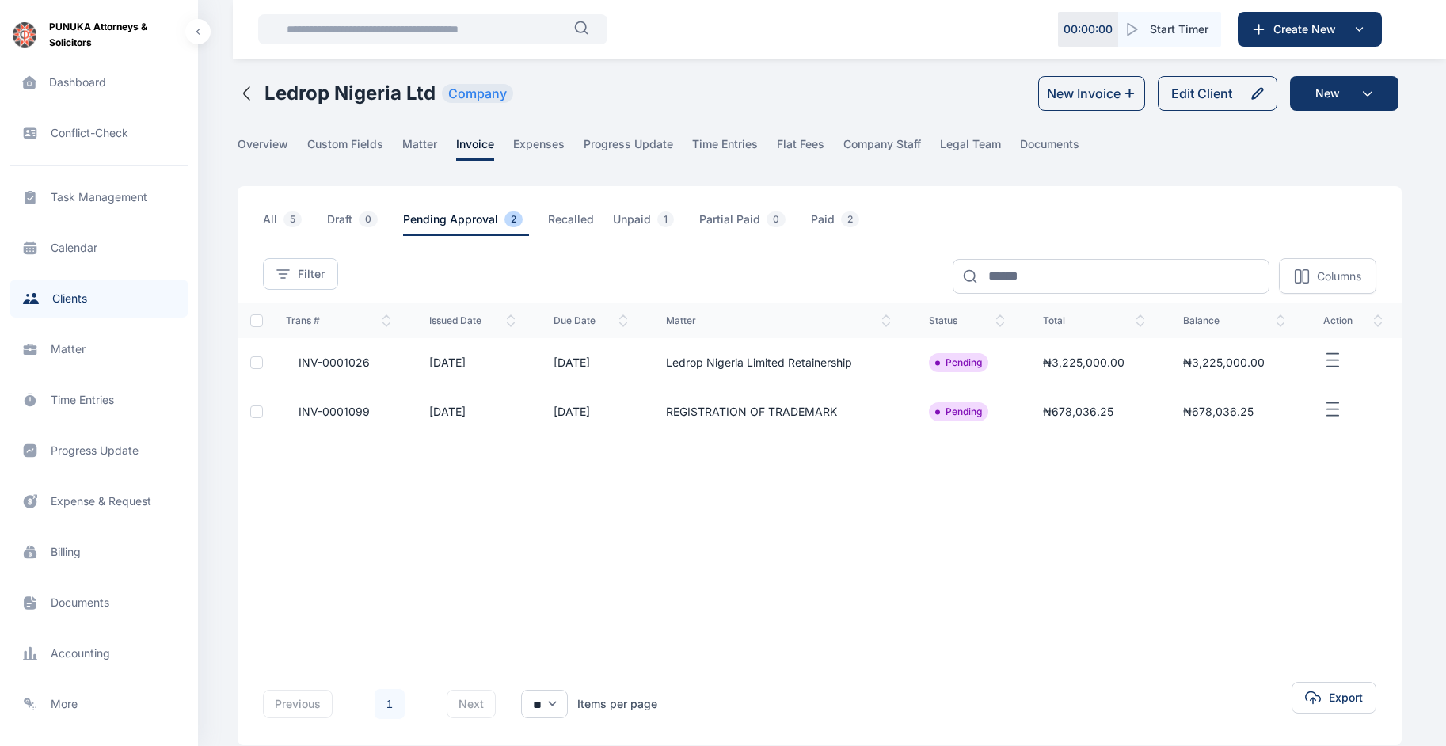
click at [1335, 411] on icon "button" at bounding box center [1333, 410] width 19 height 20
click at [346, 410] on span "INV-0001099" at bounding box center [328, 412] width 84 height 16
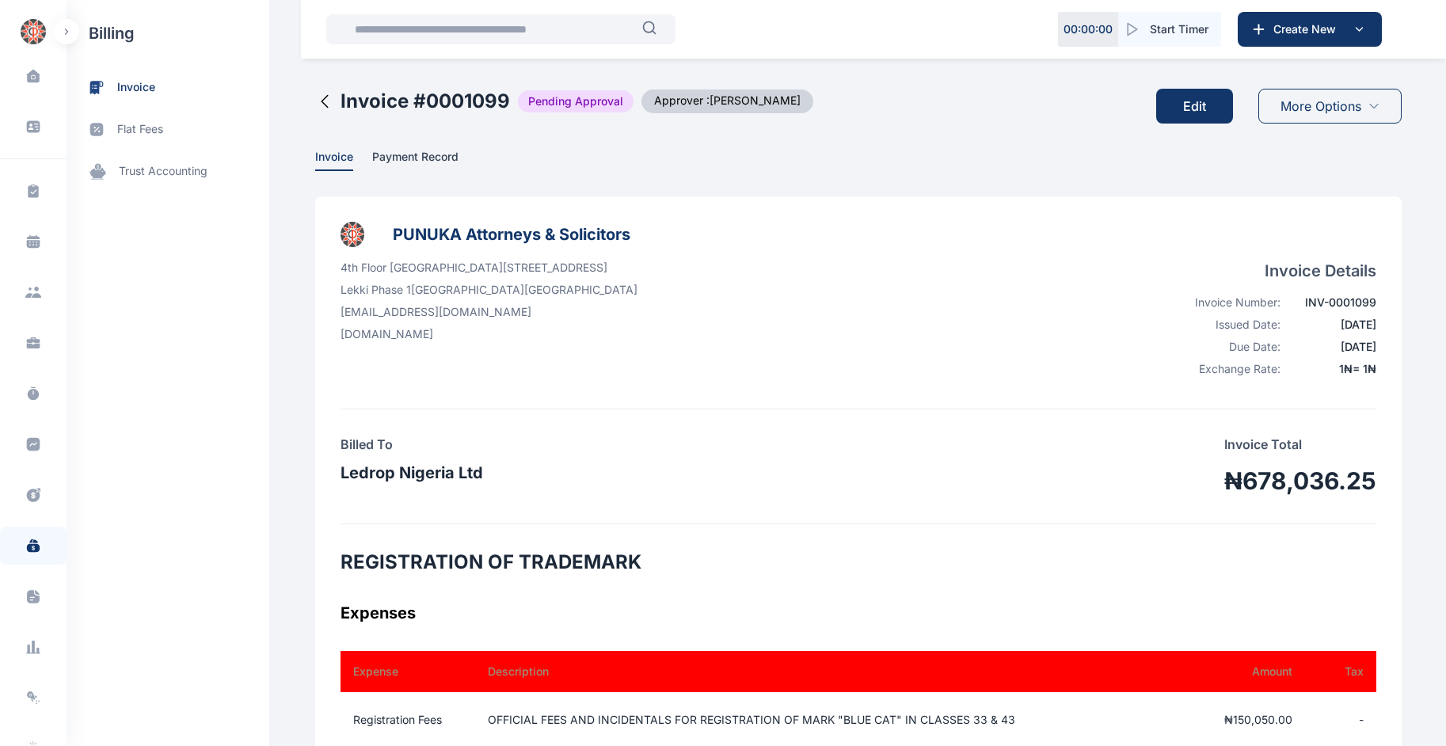
click at [443, 95] on h2 "Invoice # 0001099" at bounding box center [426, 101] width 170 height 25
drag, startPoint x: 443, startPoint y: 95, endPoint x: 341, endPoint y: 94, distance: 102.2
click at [341, 94] on h2 "Invoice # 0001099" at bounding box center [426, 101] width 170 height 25
drag, startPoint x: 332, startPoint y: 100, endPoint x: 501, endPoint y: 98, distance: 168.7
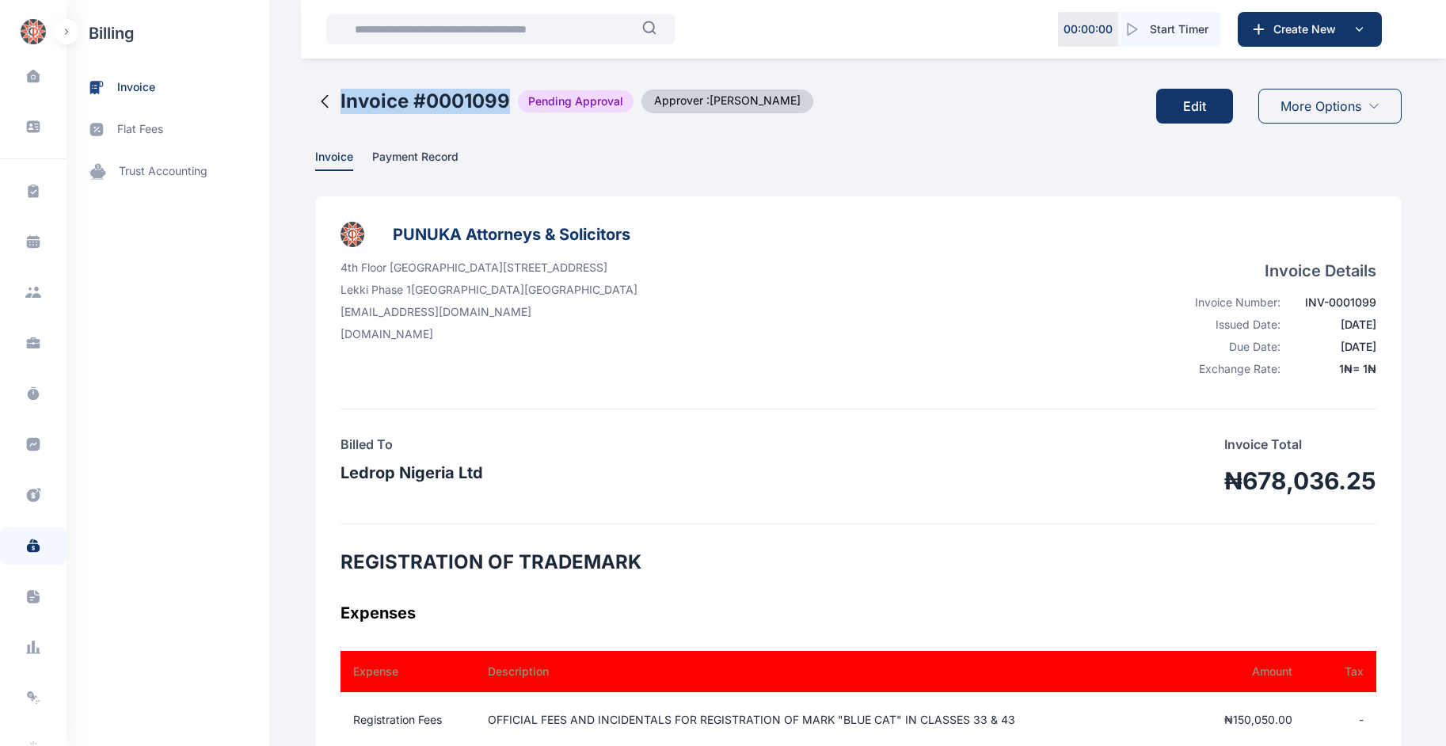
click at [501, 98] on div "Invoice # 0001099 Pending Approval Approver : [PERSON_NAME]" at bounding box center [573, 101] width 479 height 25
copy h2 "Invoice # 0001099"
click at [405, 285] on p "Lekki Phase 1 LAGOS [GEOGRAPHIC_DATA]" at bounding box center [489, 290] width 297 height 16
drag, startPoint x: 1313, startPoint y: 325, endPoint x: 1377, endPoint y: 323, distance: 64.2
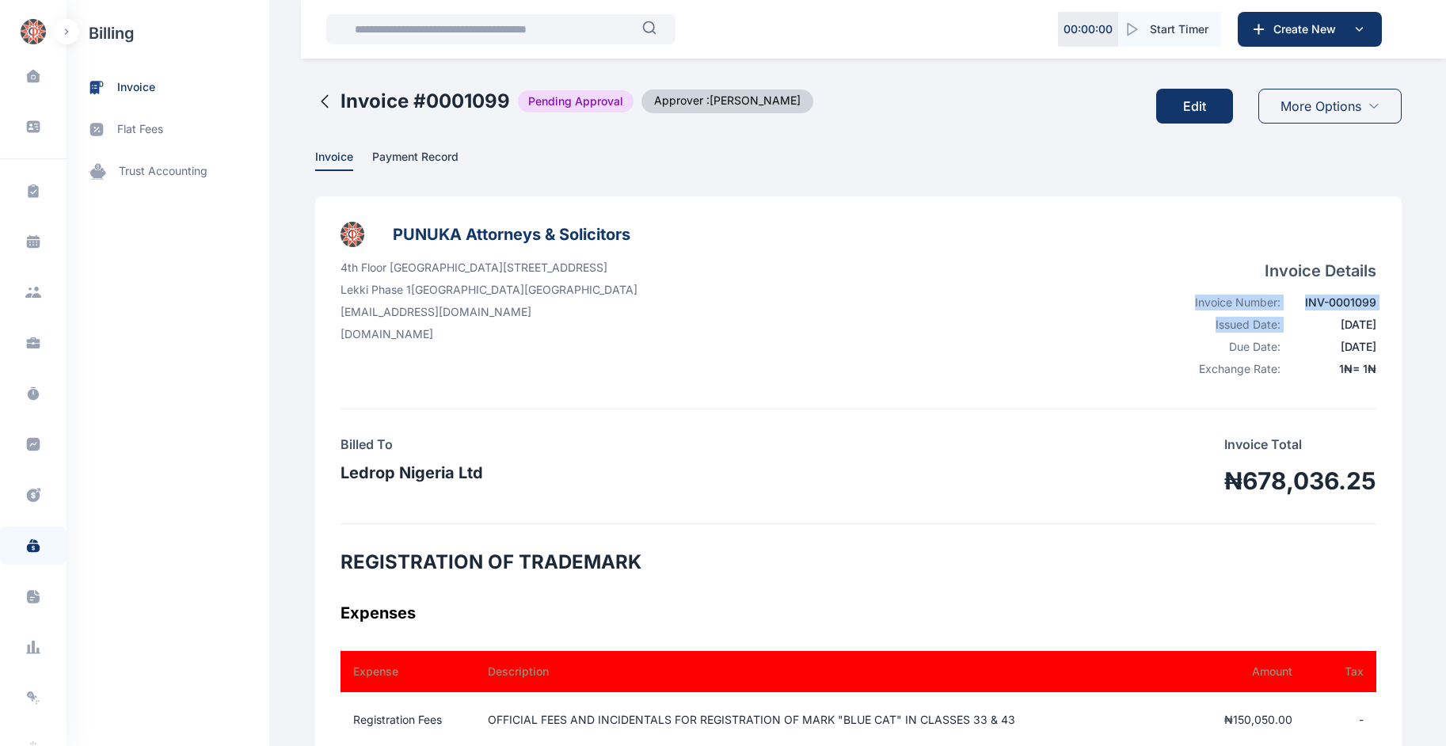
copy tbody "Invoice Number: INV-0001099 Issued Date:"
click at [1353, 315] on td "INV-0001099" at bounding box center [1329, 306] width 96 height 22
drag, startPoint x: 1353, startPoint y: 315, endPoint x: 1371, endPoint y: 320, distance: 18.8
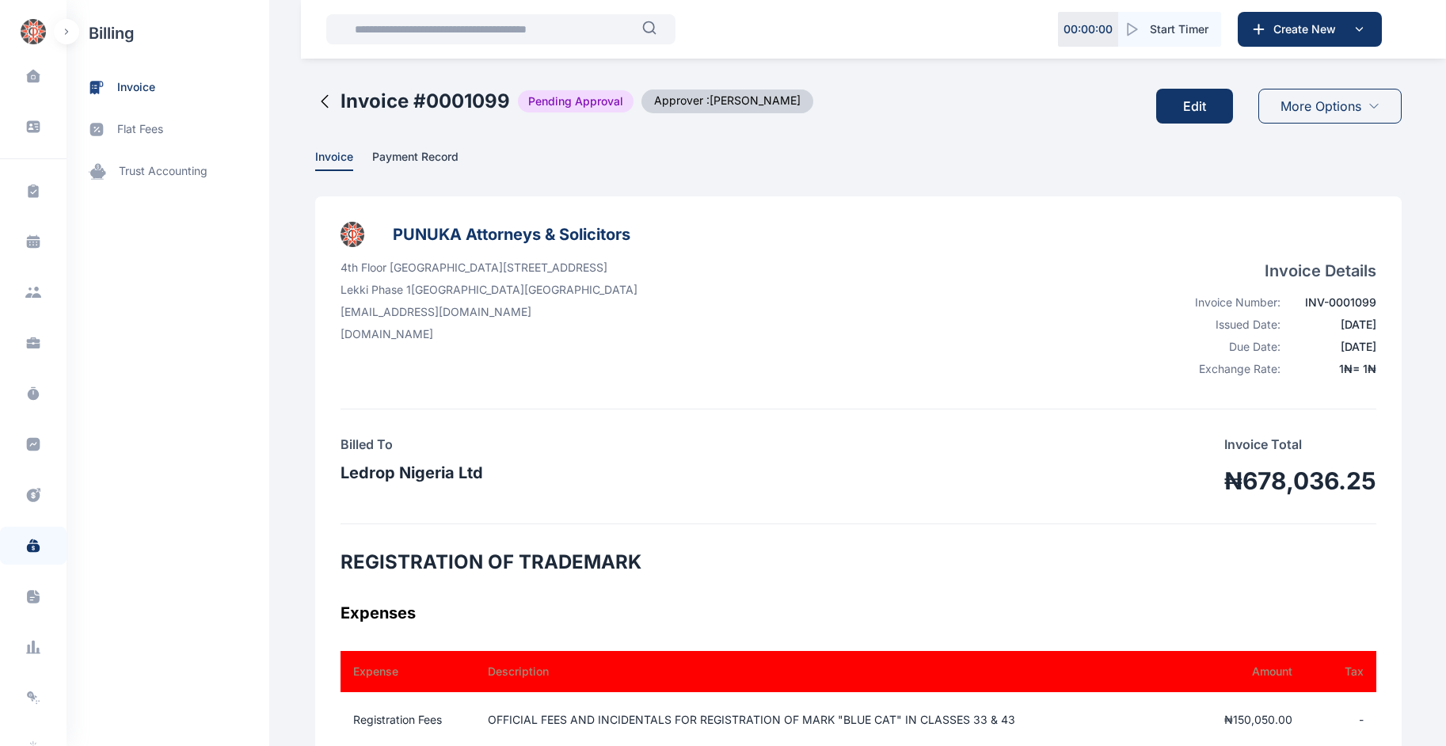
click at [1371, 320] on div "[DATE]" at bounding box center [1333, 325] width 86 height 16
drag, startPoint x: 1379, startPoint y: 322, endPoint x: 1320, endPoint y: 326, distance: 58.7
click at [1320, 326] on div "[DATE]" at bounding box center [1333, 325] width 86 height 16
click at [1316, 326] on div "[DATE]" at bounding box center [1333, 325] width 86 height 16
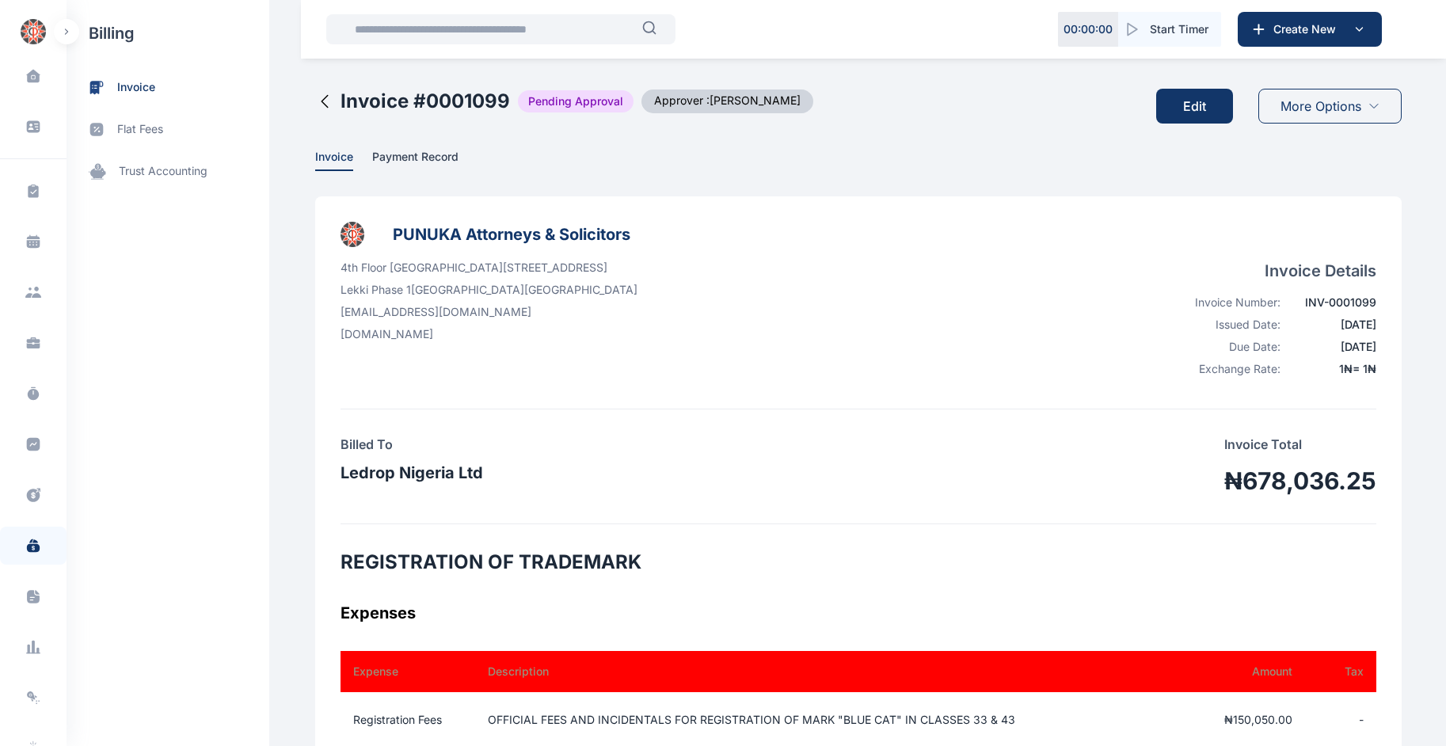
drag, startPoint x: 1316, startPoint y: 326, endPoint x: 1367, endPoint y: 325, distance: 51.5
click at [1367, 325] on div "[DATE]" at bounding box center [1333, 325] width 86 height 16
copy div "[DATE]"
click at [364, 17] on input "text" at bounding box center [493, 29] width 297 height 32
paste input "********"
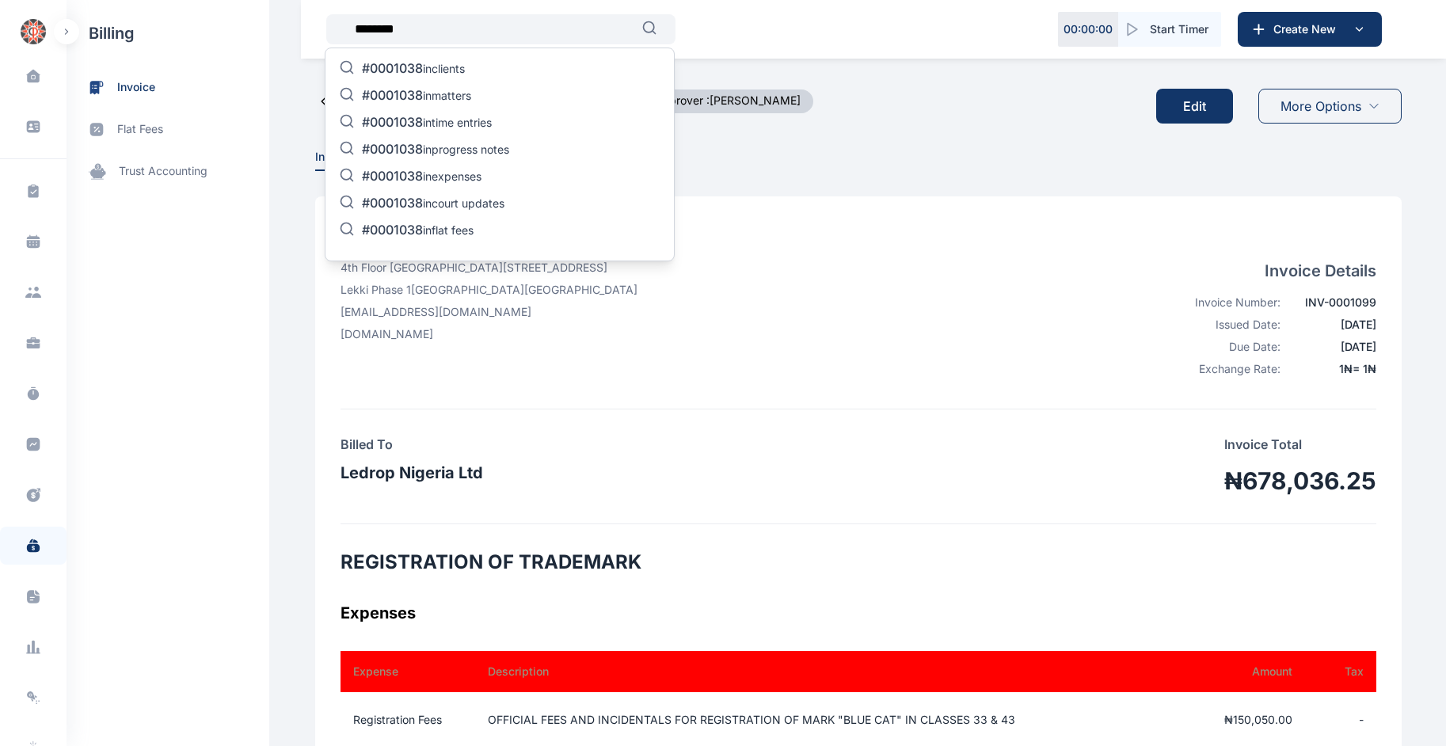
type input "********"
click at [448, 67] on p "#0001038 in clients" at bounding box center [413, 69] width 103 height 19
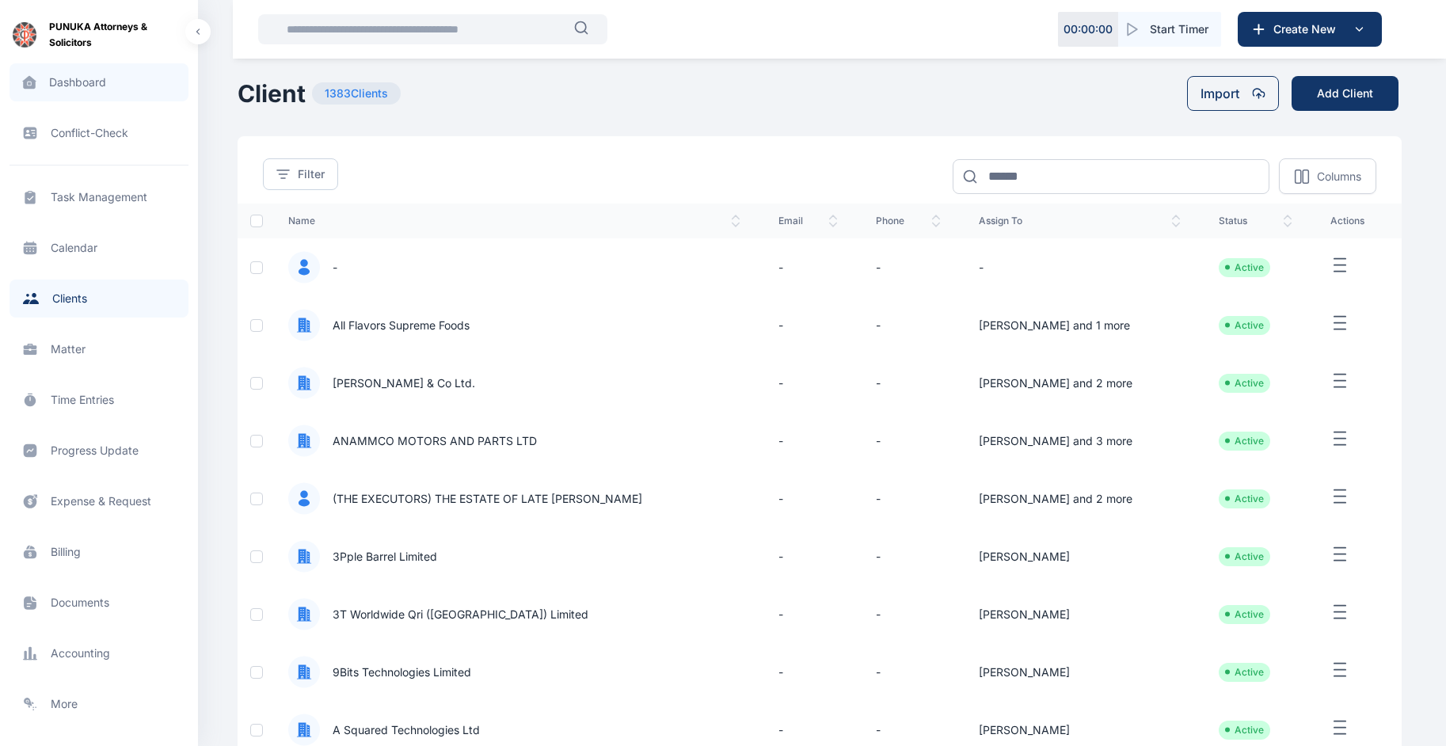
click at [67, 90] on span "Dashboard dashboard dashboard" at bounding box center [99, 82] width 179 height 38
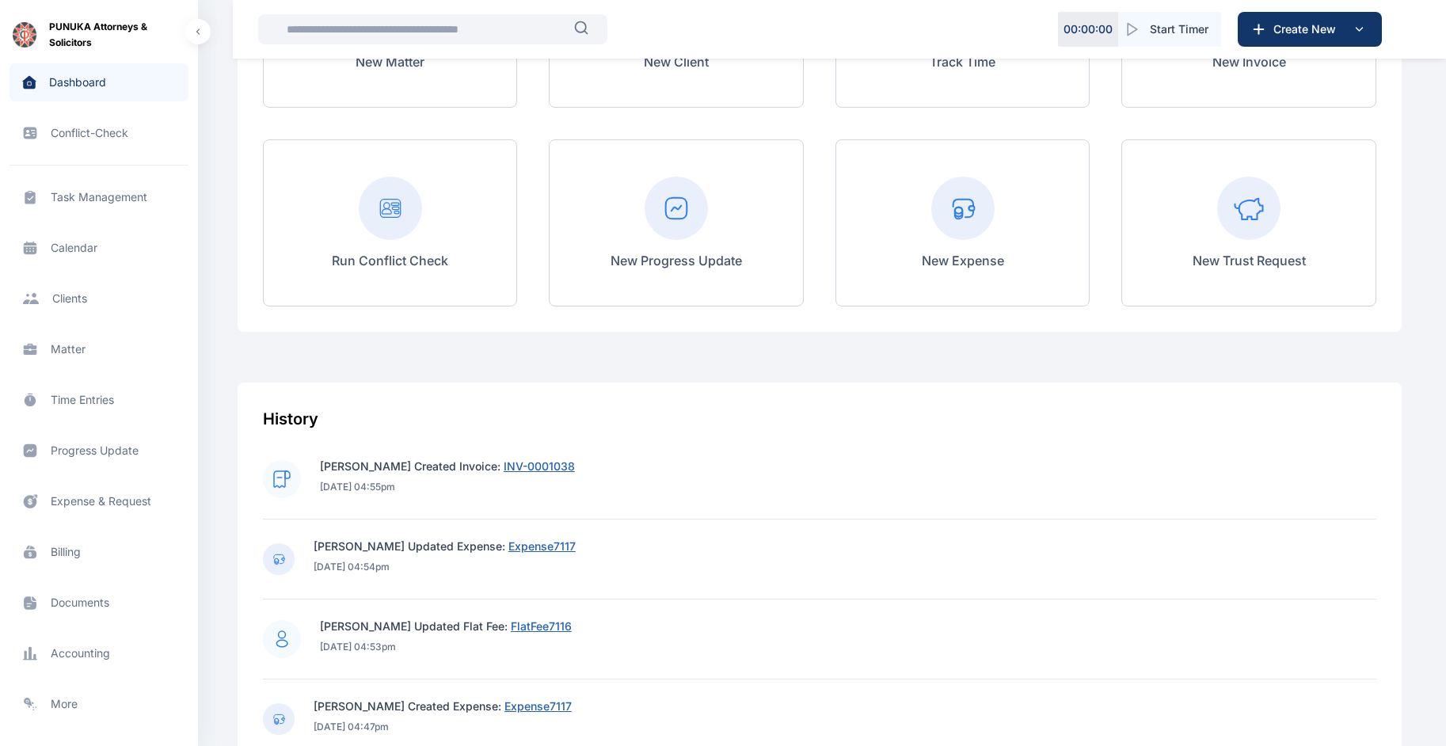
scroll to position [295, 0]
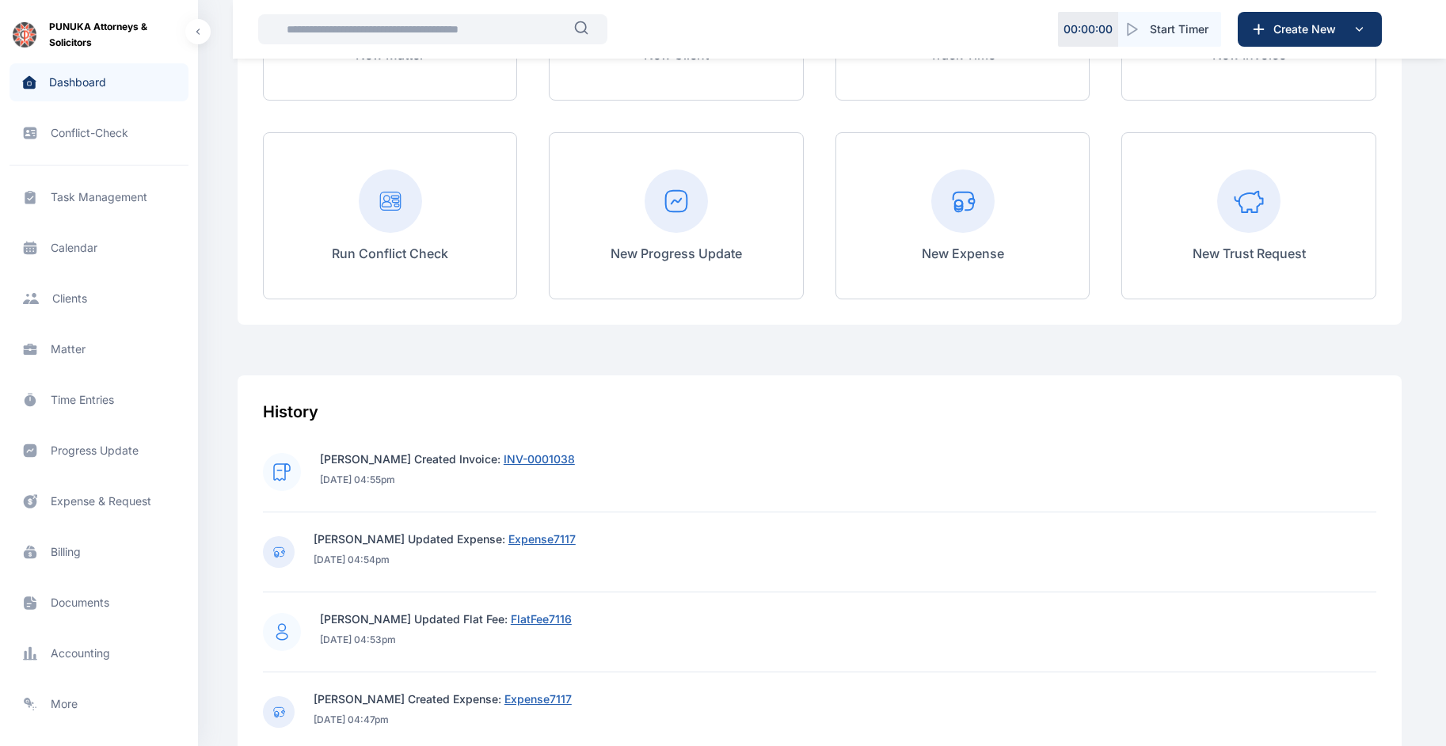
click at [552, 455] on span "INV-0001038" at bounding box center [539, 458] width 71 height 13
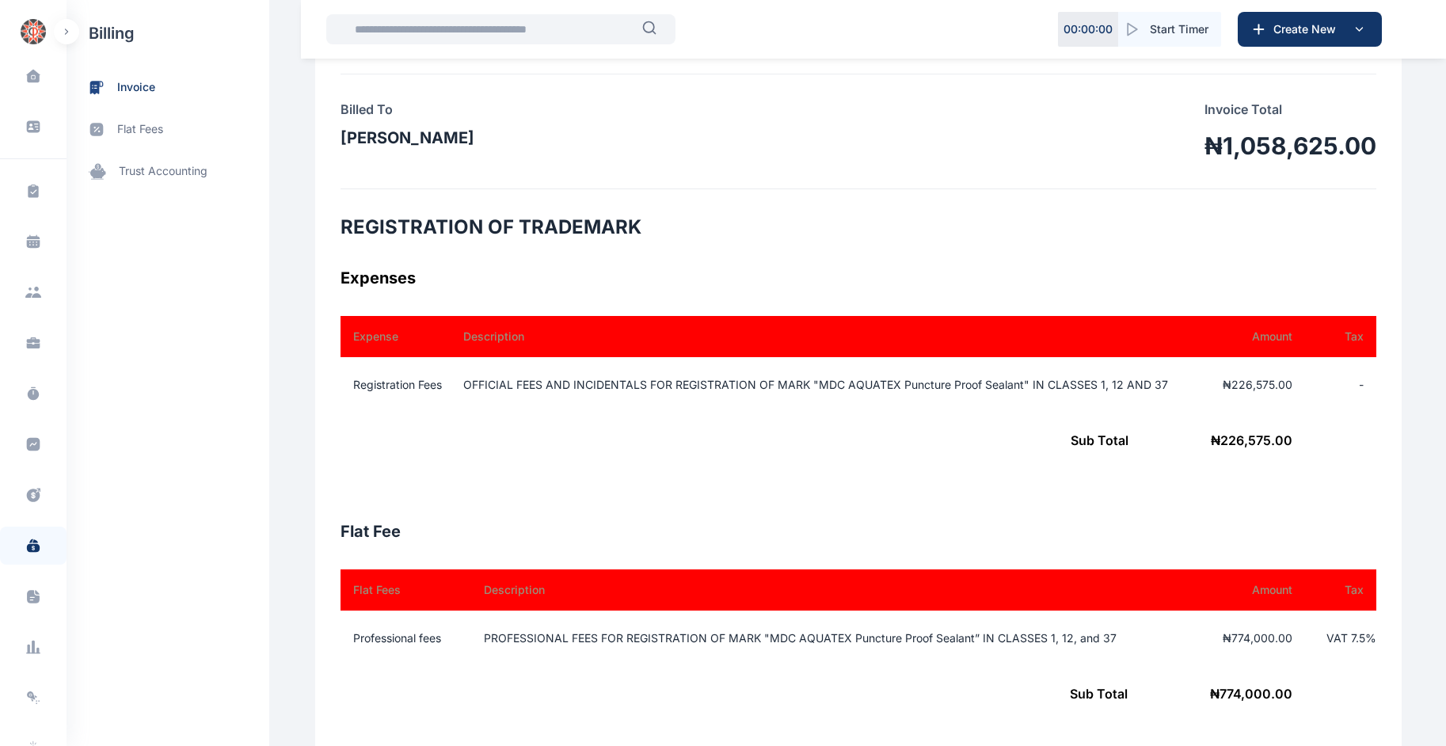
scroll to position [349, 0]
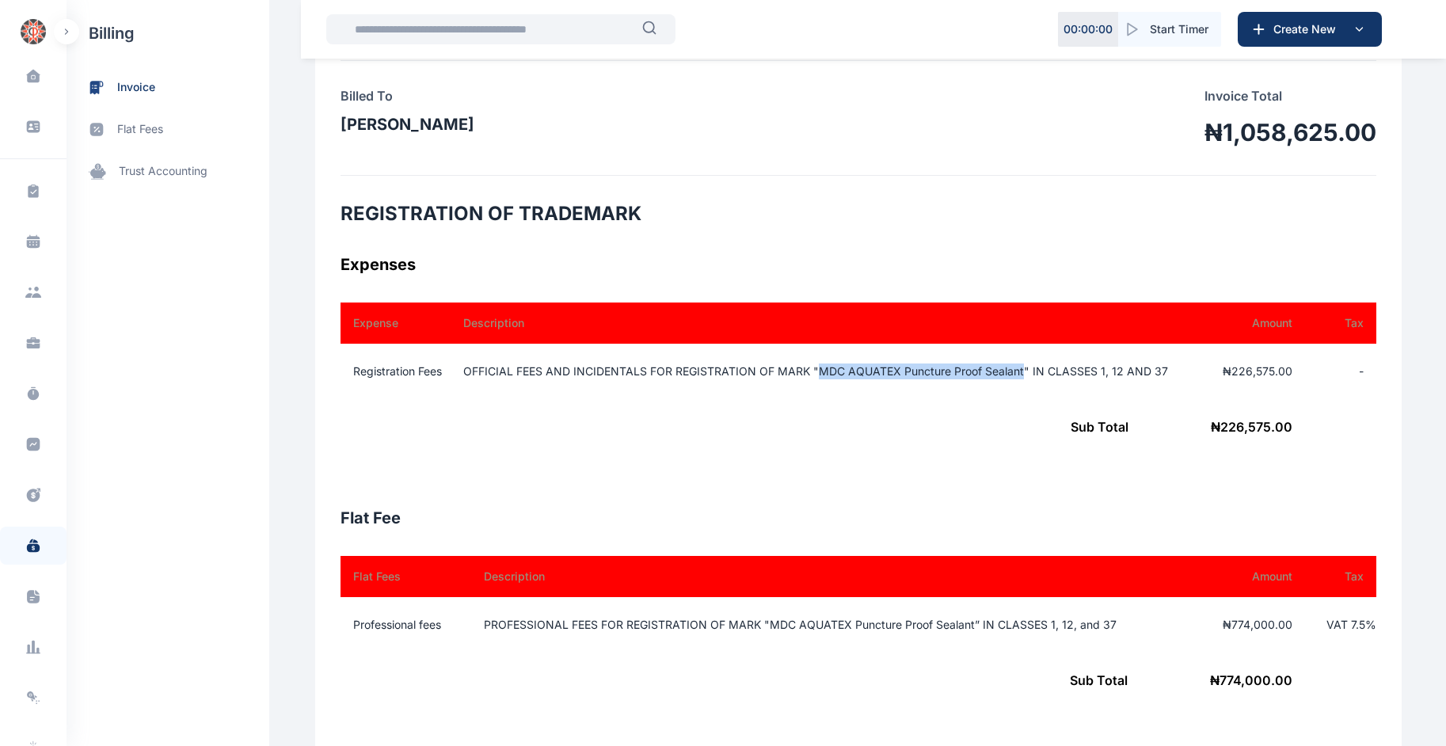
drag, startPoint x: 813, startPoint y: 370, endPoint x: 1016, endPoint y: 375, distance: 203.6
click at [1016, 375] on td "OFFICIAL FEES AND INCIDENTALS FOR REGISTRATION OF MARK "MDC AQUATEX Puncture Pr…" at bounding box center [825, 371] width 763 height 55
copy td "MDC AQUATEX Puncture Proof Sealant"
